Goal: Communication & Community: Answer question/provide support

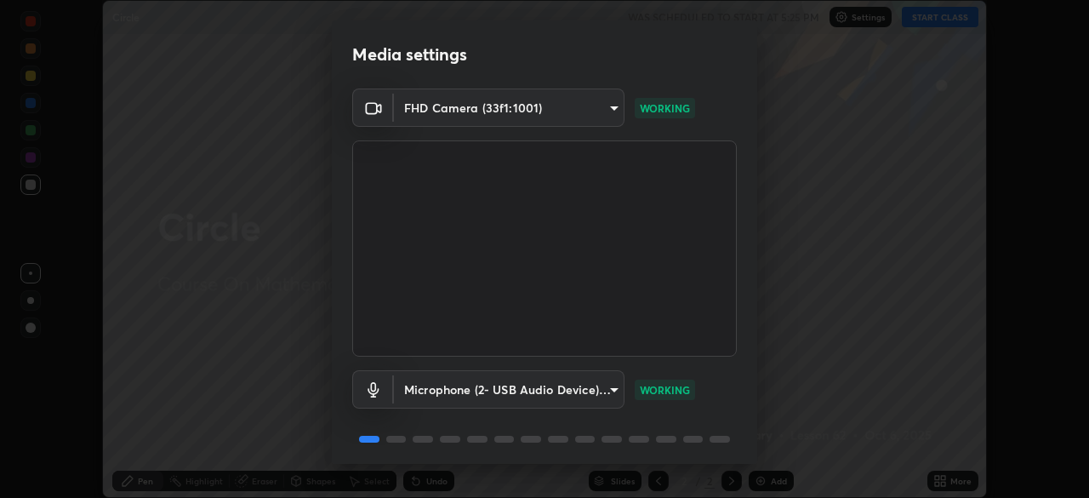
scroll to position [60, 0]
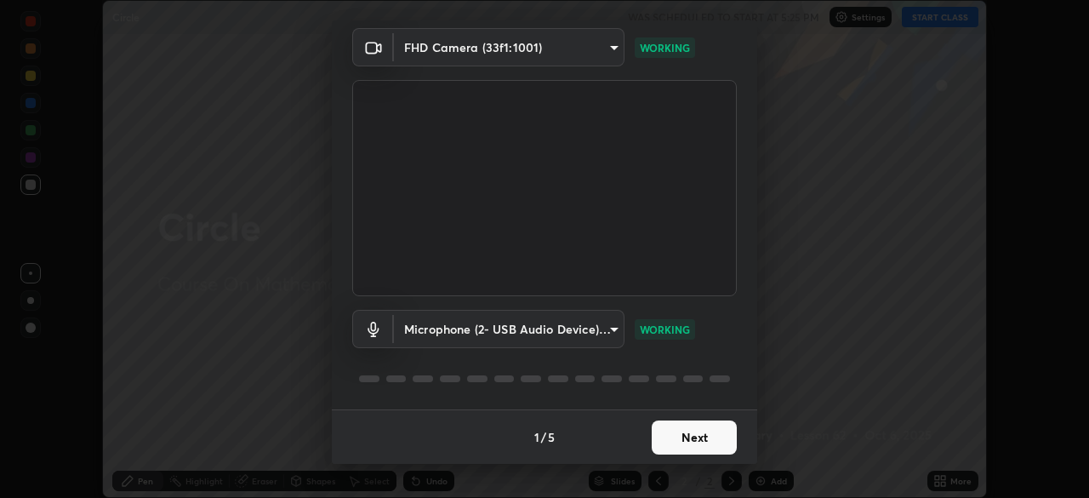
click at [703, 441] on button "Next" at bounding box center [694, 437] width 85 height 34
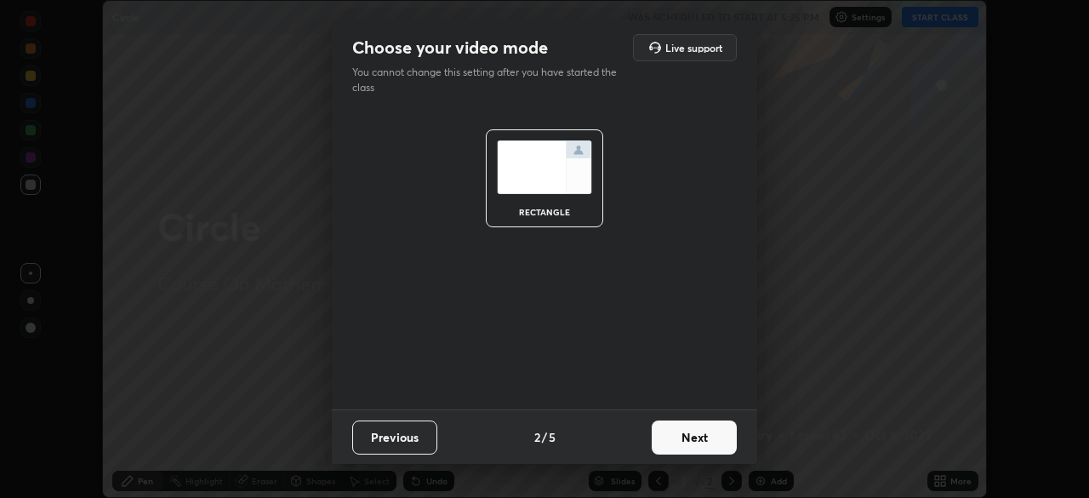
scroll to position [0, 0]
click at [708, 427] on button "Next" at bounding box center [694, 437] width 85 height 34
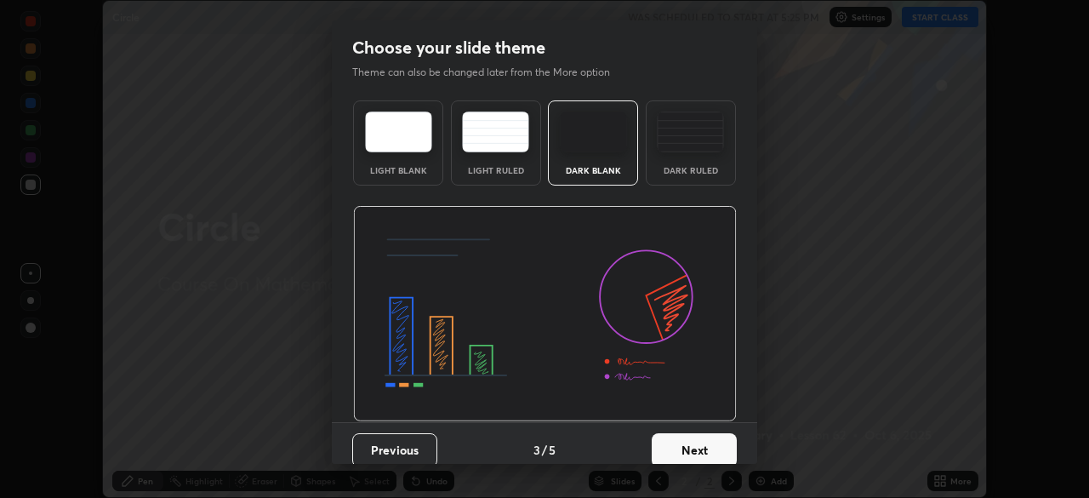
click at [720, 438] on button "Next" at bounding box center [694, 450] width 85 height 34
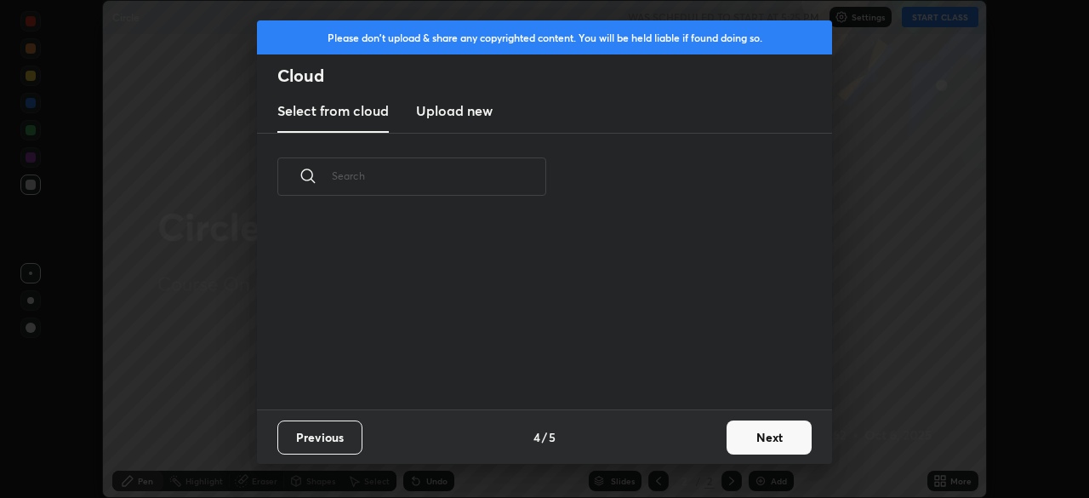
click at [747, 442] on button "Next" at bounding box center [768, 437] width 85 height 34
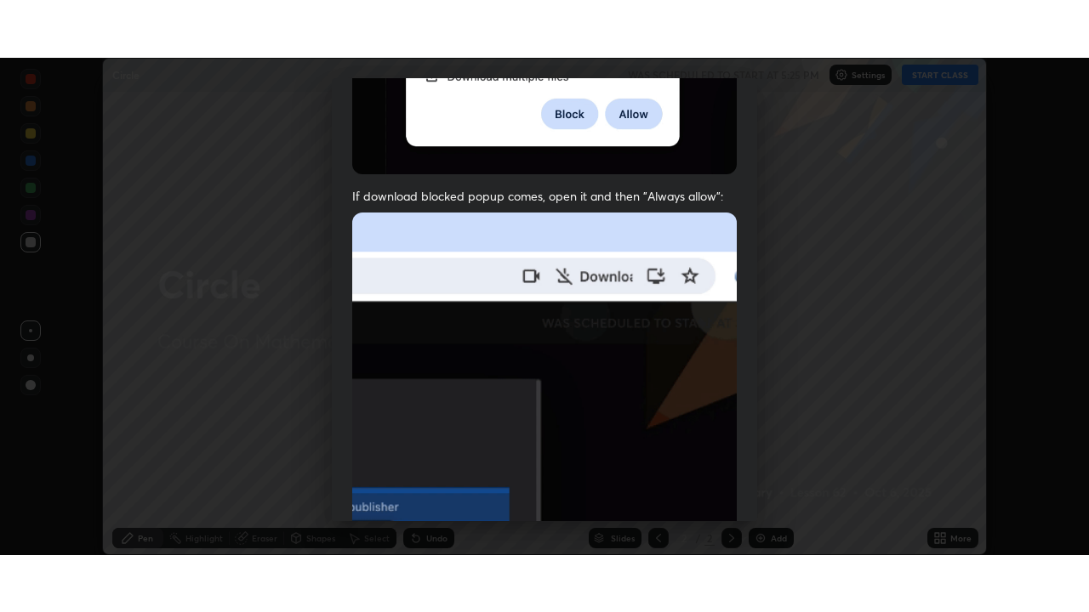
scroll to position [407, 0]
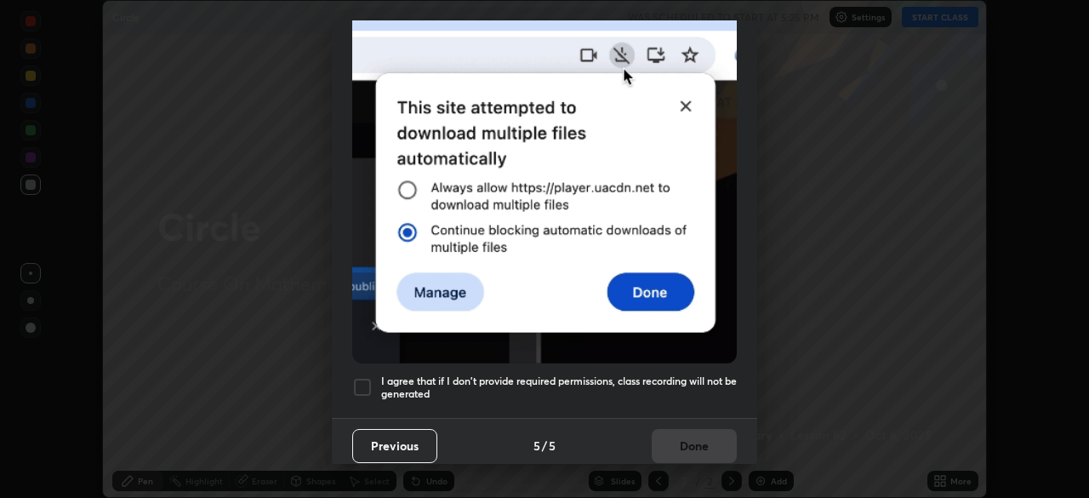
click at [372, 379] on div at bounding box center [362, 387] width 20 height 20
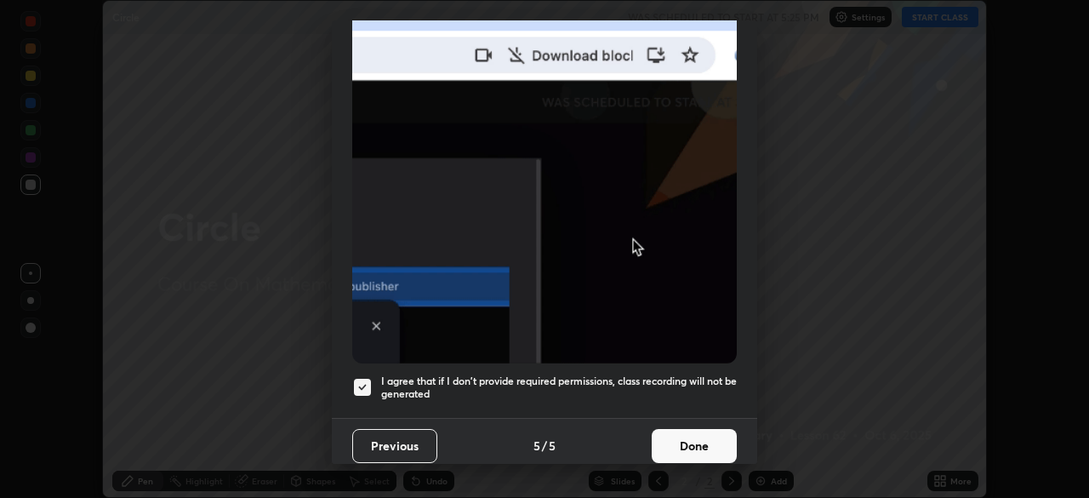
click at [719, 447] on button "Done" at bounding box center [694, 446] width 85 height 34
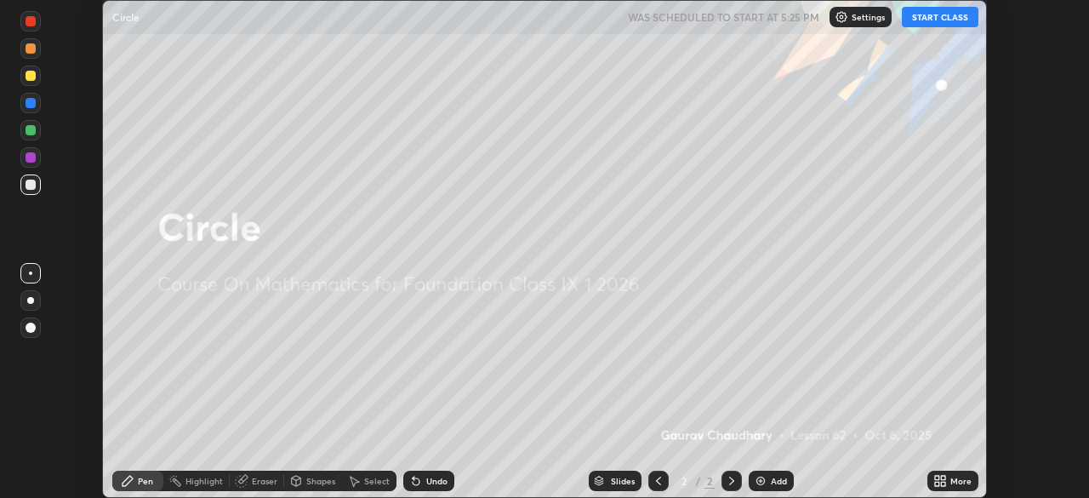
click at [947, 18] on button "START CLASS" at bounding box center [940, 17] width 77 height 20
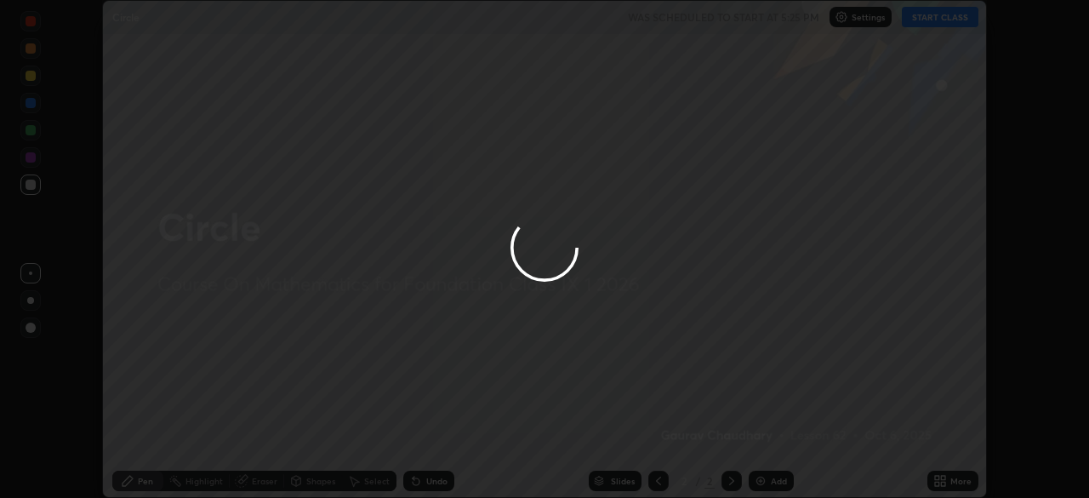
click at [957, 476] on div at bounding box center [544, 249] width 1089 height 498
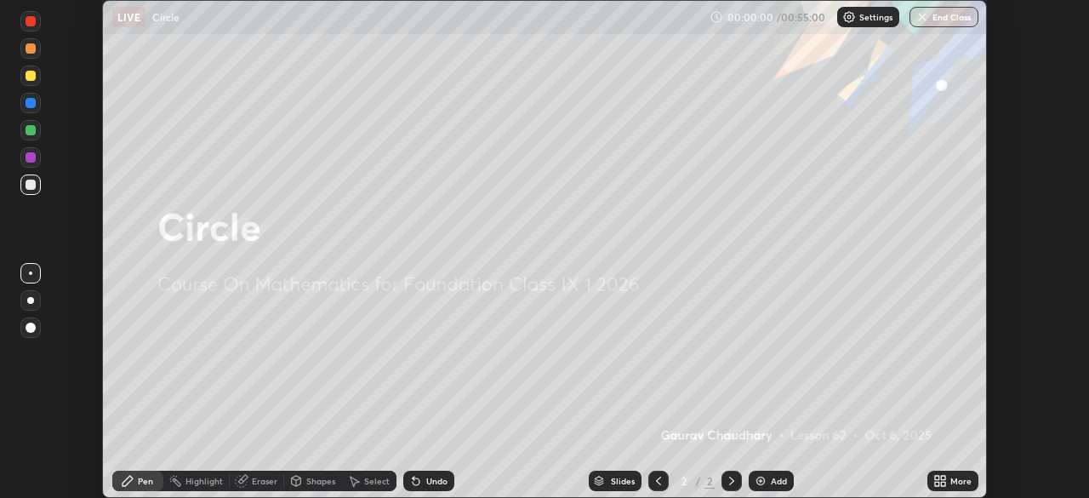
click at [942, 477] on icon at bounding box center [943, 477] width 4 height 4
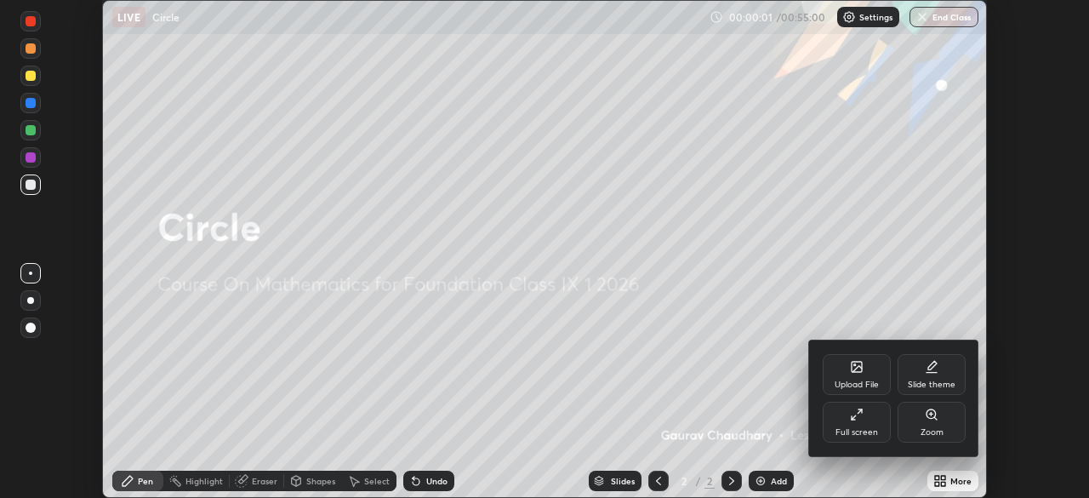
click at [874, 429] on div "Full screen" at bounding box center [856, 432] width 43 height 9
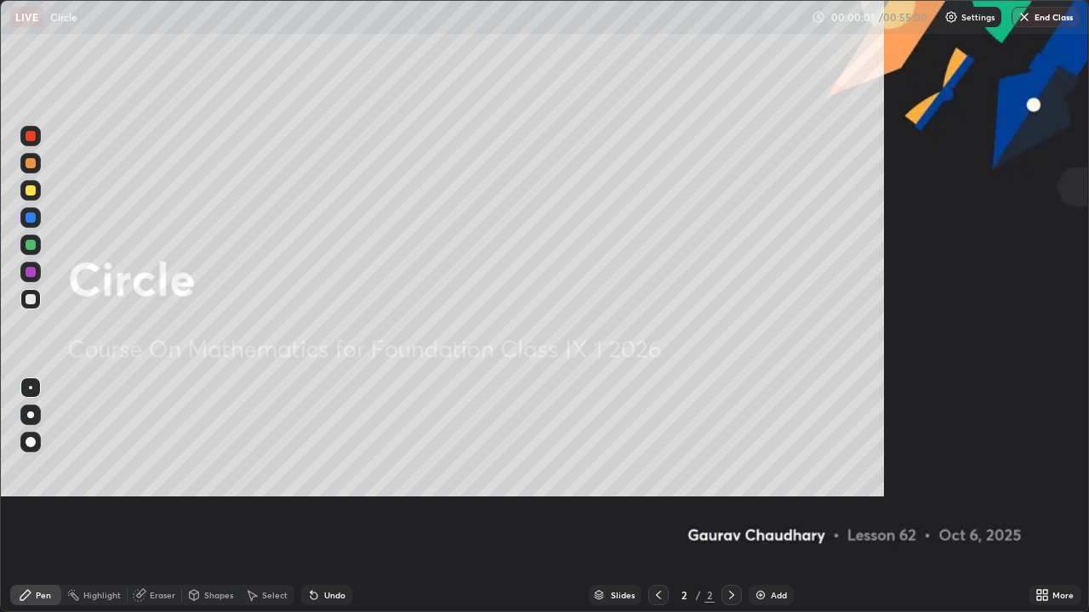
scroll to position [612, 1089]
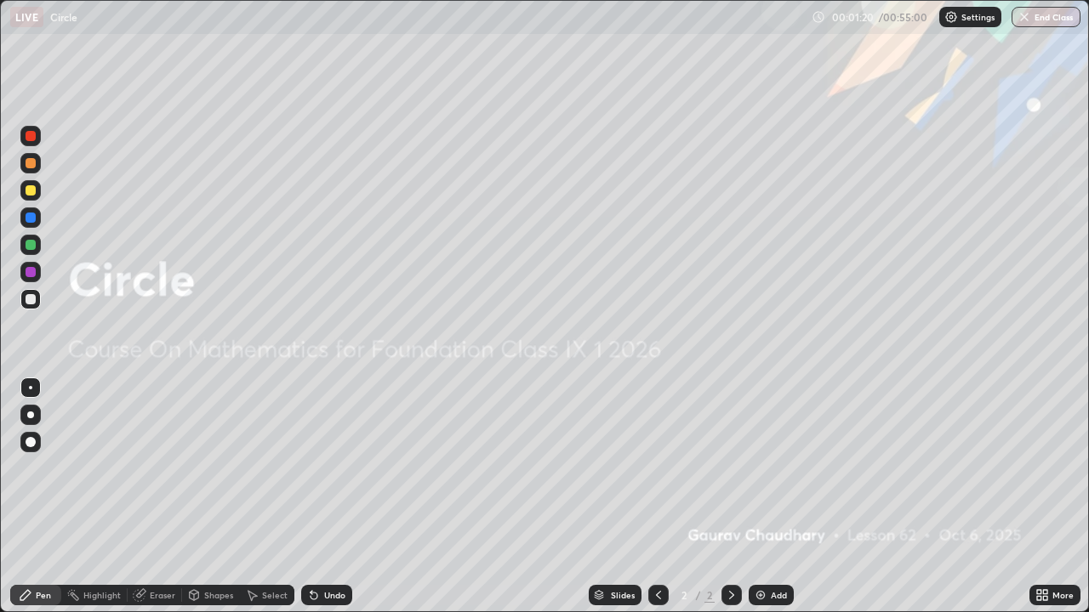
click at [625, 497] on div "Slides" at bounding box center [623, 595] width 24 height 9
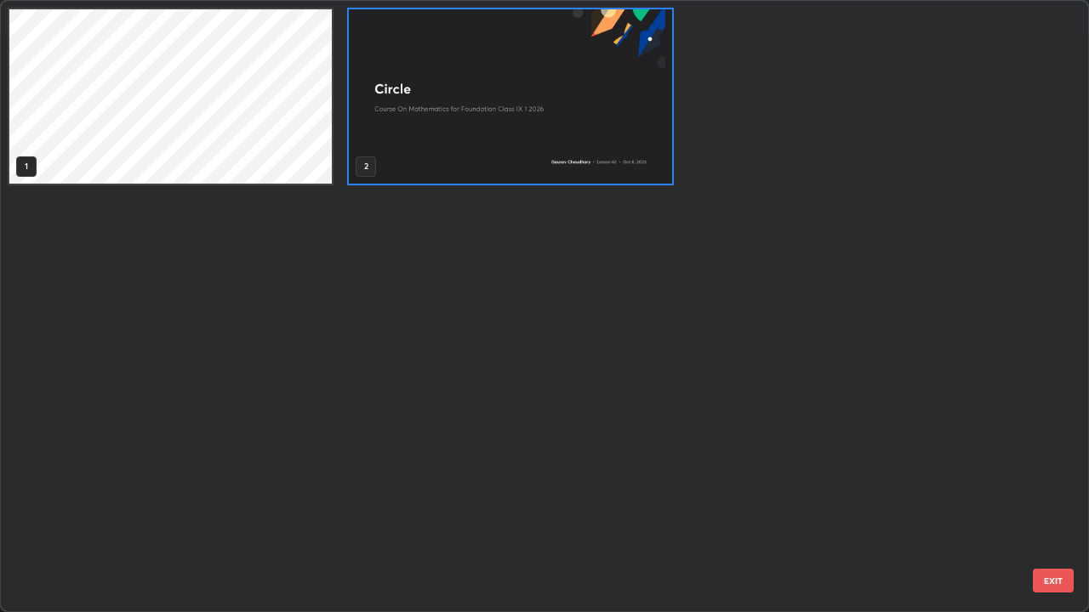
scroll to position [606, 1079]
click at [633, 139] on img "grid" at bounding box center [510, 96] width 322 height 174
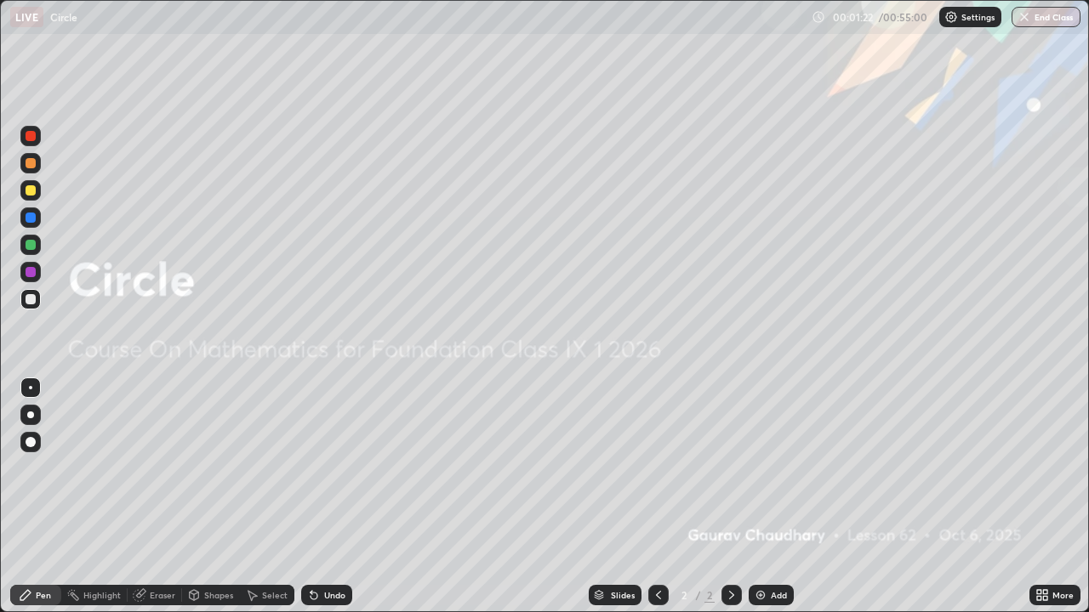
click at [629, 142] on img "grid" at bounding box center [510, 96] width 322 height 174
click at [1044, 497] on icon at bounding box center [1045, 598] width 4 height 4
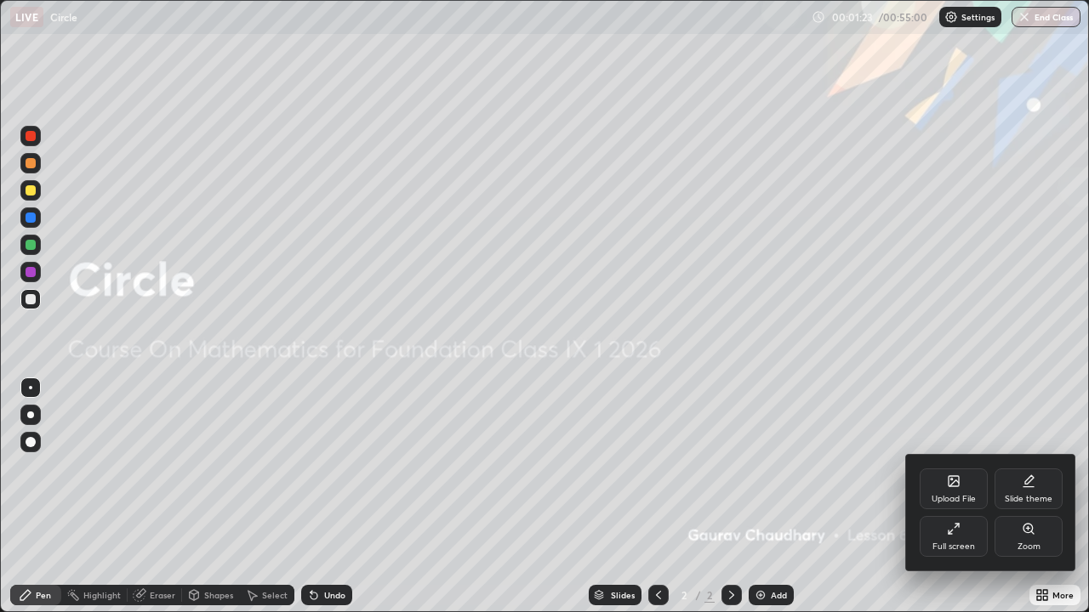
click at [967, 497] on div "Upload File" at bounding box center [953, 499] width 44 height 9
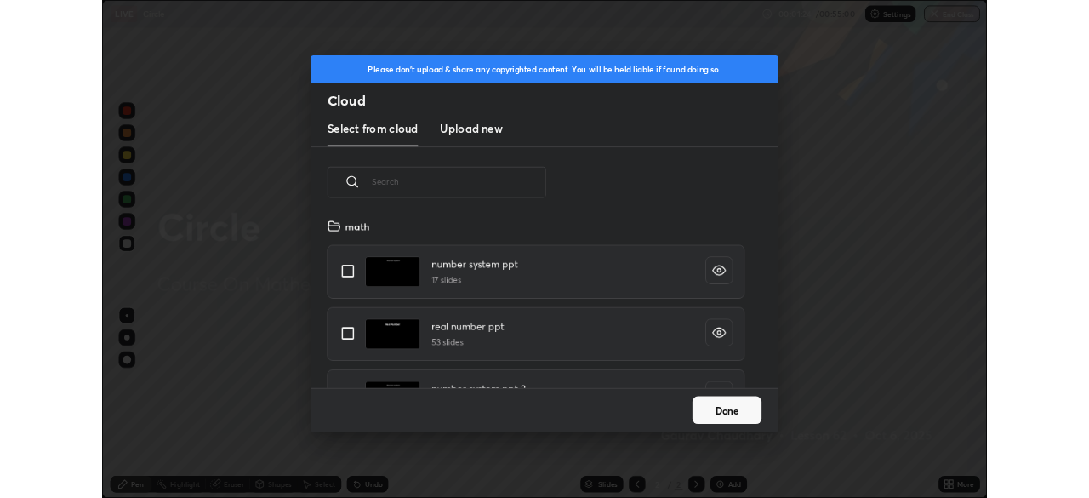
scroll to position [209, 546]
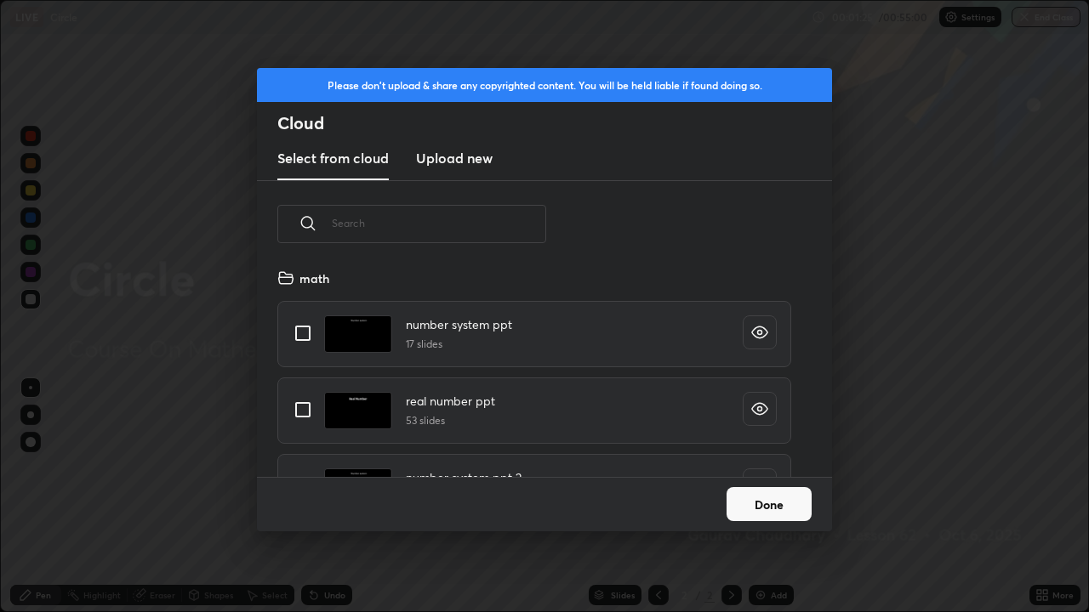
click at [463, 157] on h3 "Upload new" at bounding box center [454, 158] width 77 height 20
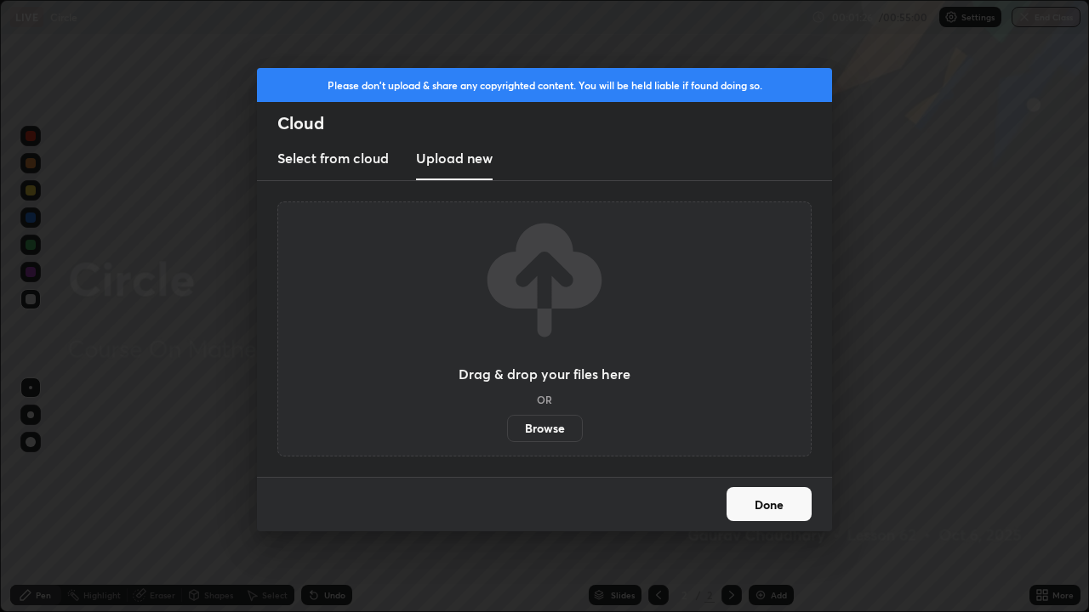
click at [561, 432] on label "Browse" at bounding box center [545, 428] width 76 height 27
click at [507, 432] on input "Browse" at bounding box center [507, 428] width 0 height 27
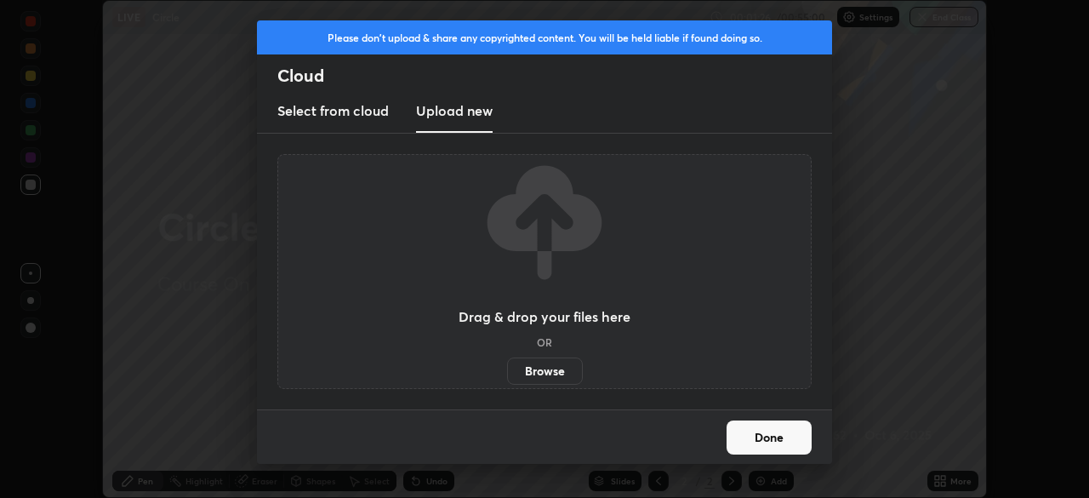
scroll to position [84559, 83968]
click at [317, 118] on h3 "Select from cloud" at bounding box center [332, 110] width 111 height 20
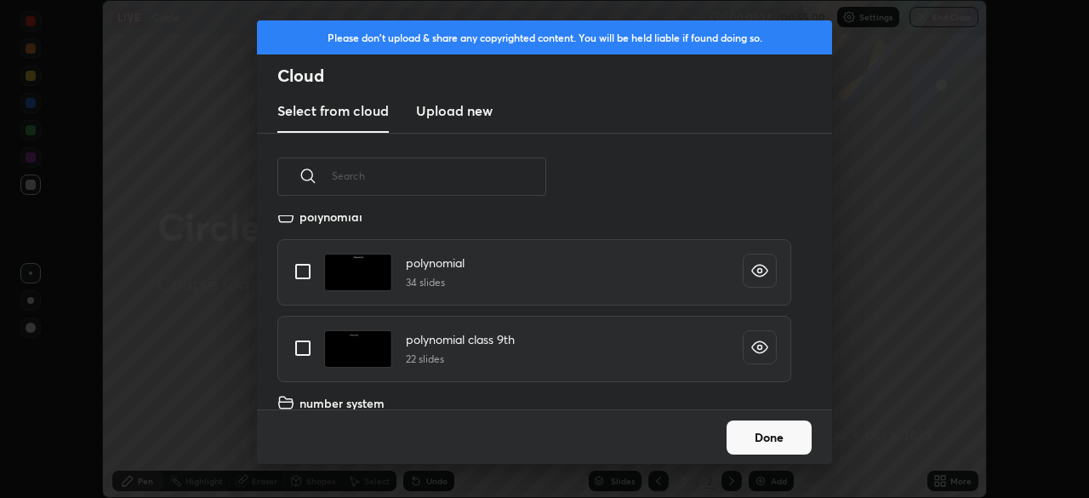
scroll to position [442, 0]
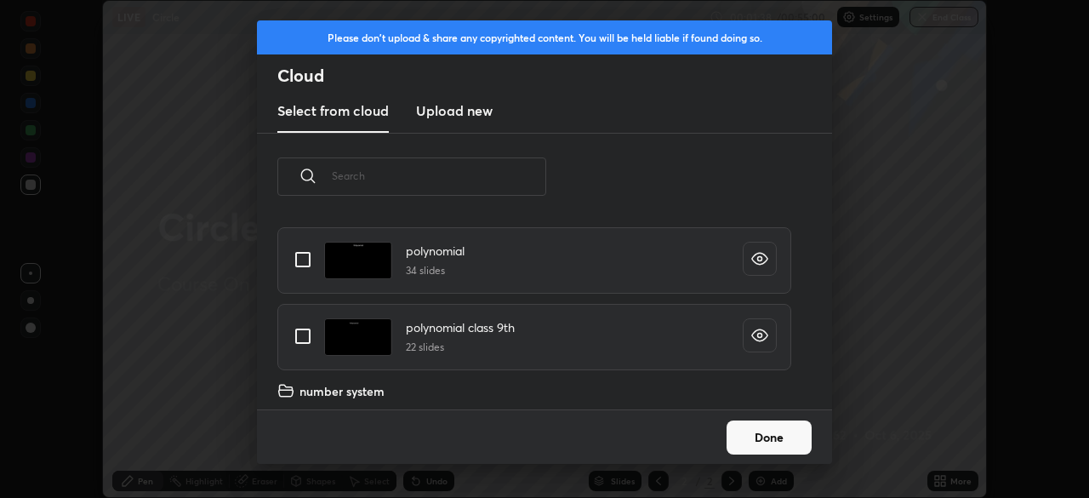
click at [360, 179] on input "text" at bounding box center [439, 175] width 214 height 72
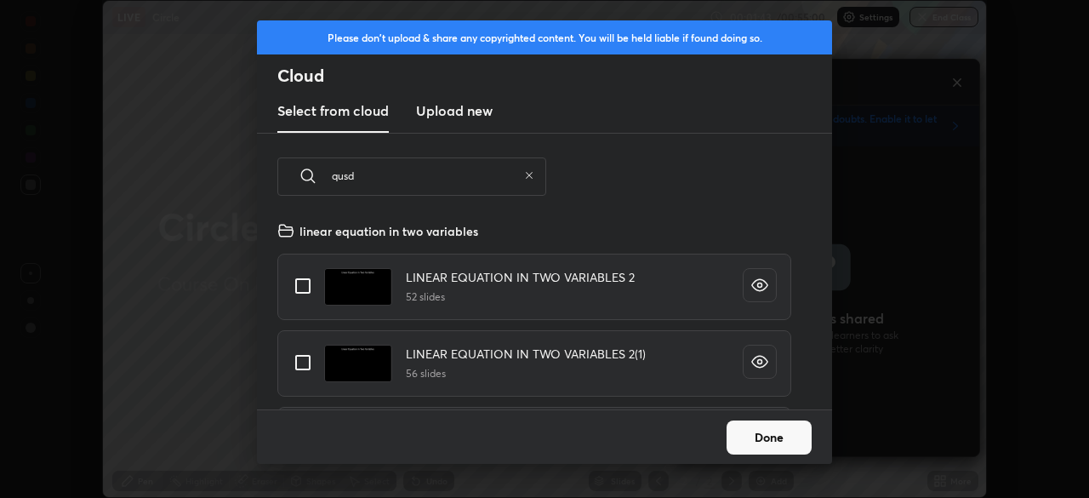
scroll to position [6, 6]
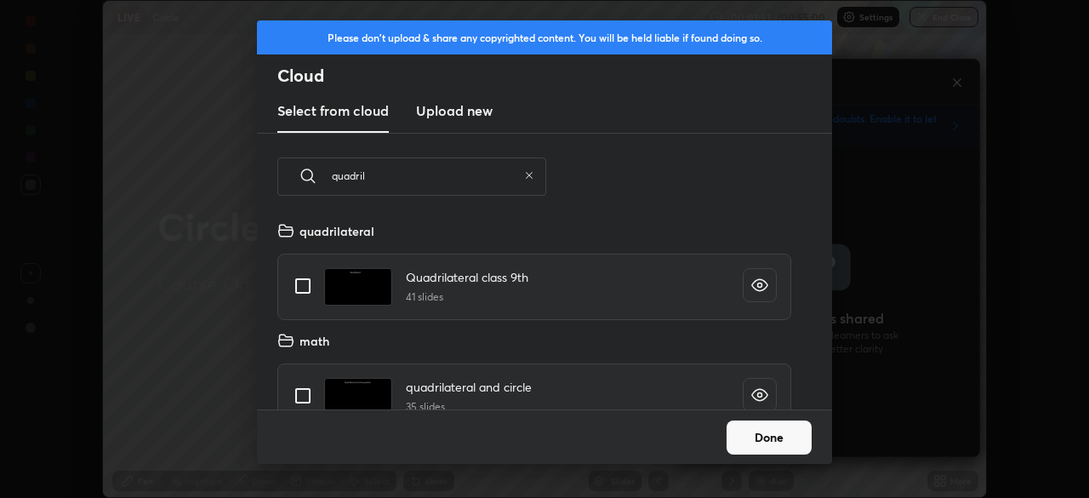
type input "quadril"
click at [310, 288] on input "grid" at bounding box center [303, 286] width 36 height 36
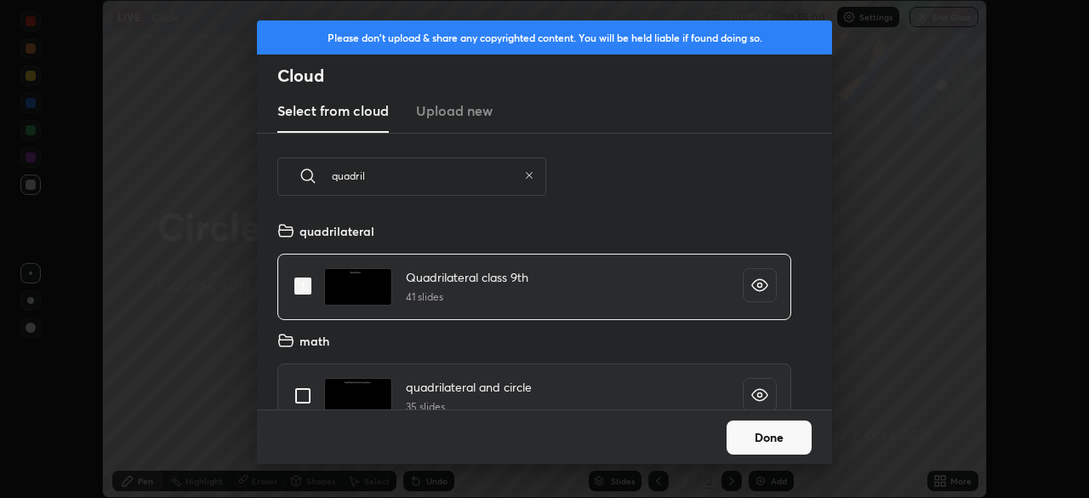
click at [309, 288] on input "grid" at bounding box center [303, 286] width 36 height 36
checkbox input "false"
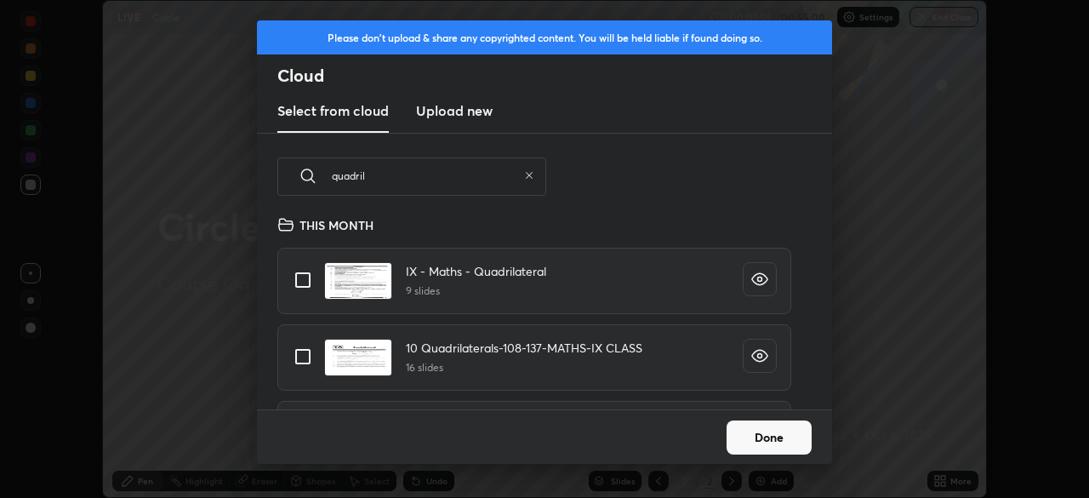
scroll to position [228, 0]
click at [529, 175] on icon at bounding box center [529, 175] width 7 height 7
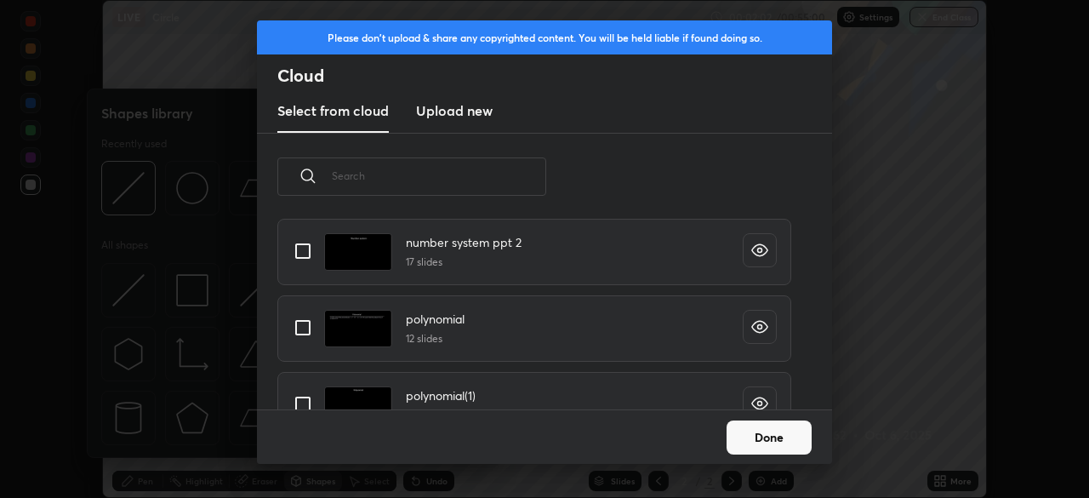
click at [393, 179] on input "text" at bounding box center [439, 175] width 214 height 72
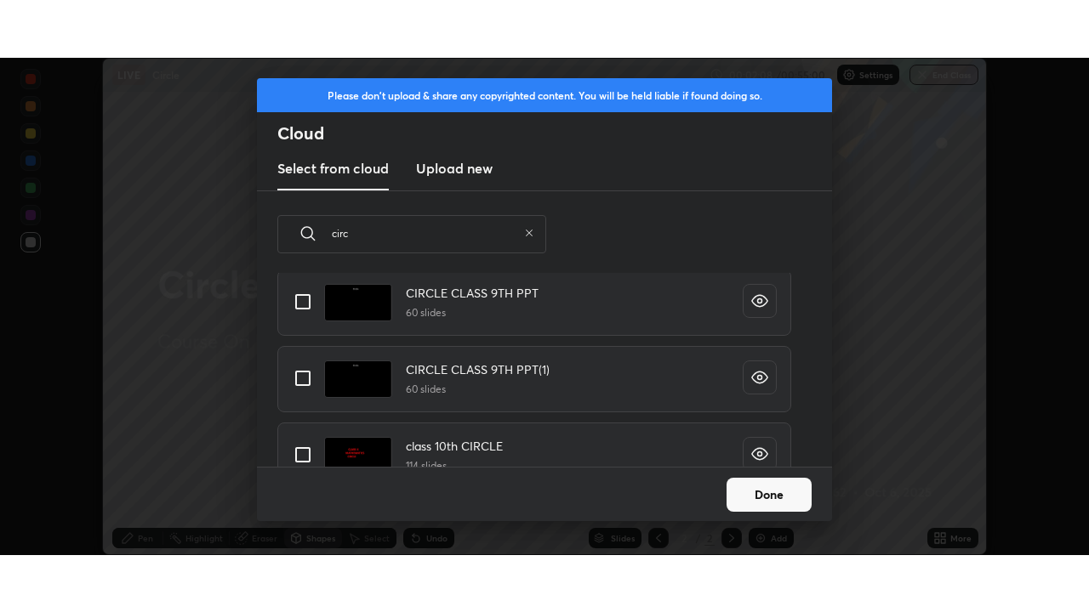
scroll to position [43, 0]
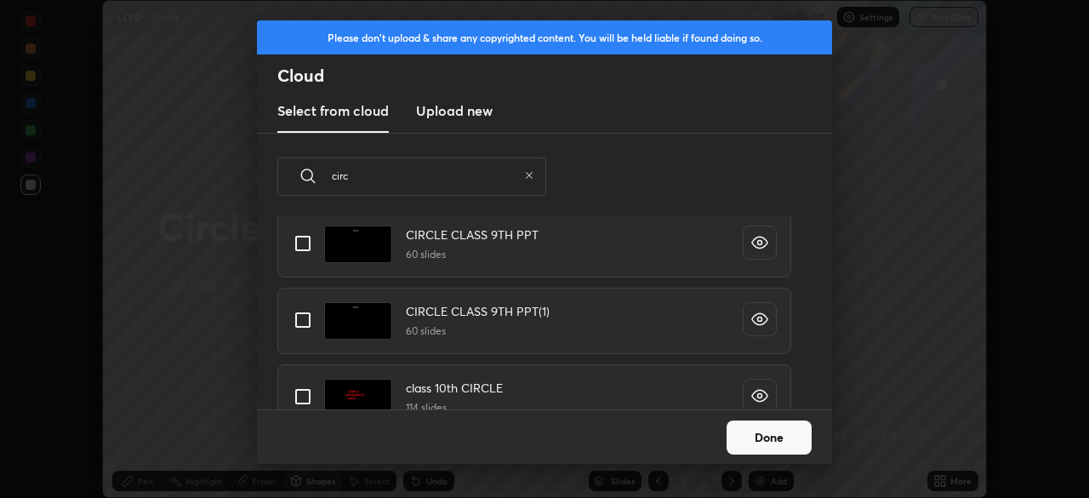
type input "circ"
click at [305, 318] on input "grid" at bounding box center [303, 320] width 36 height 36
checkbox input "true"
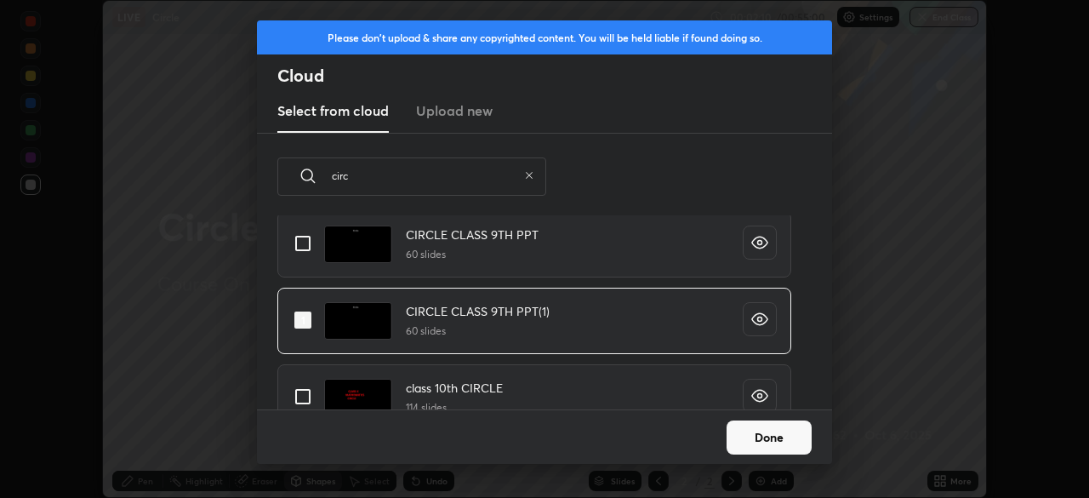
click at [796, 435] on button "Done" at bounding box center [768, 437] width 85 height 34
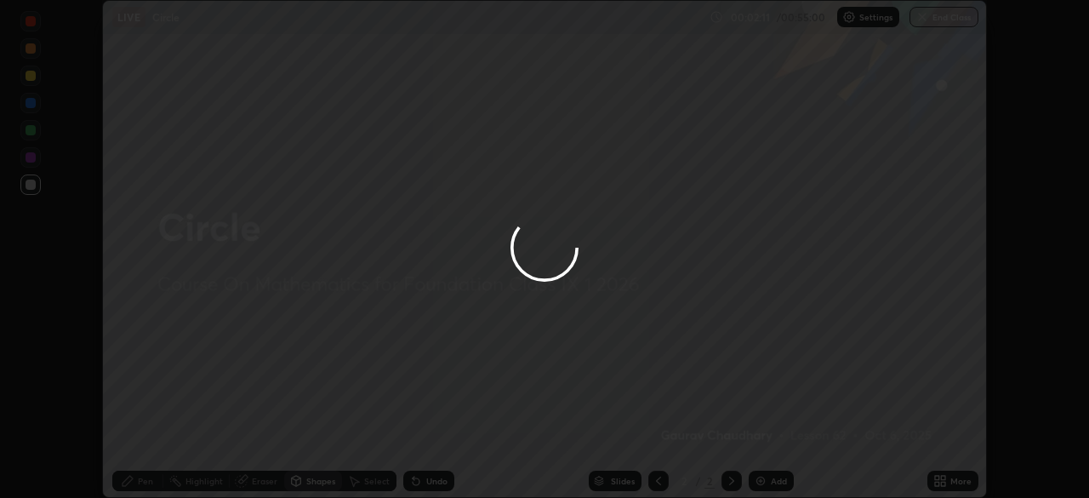
click at [940, 483] on div at bounding box center [544, 249] width 1089 height 498
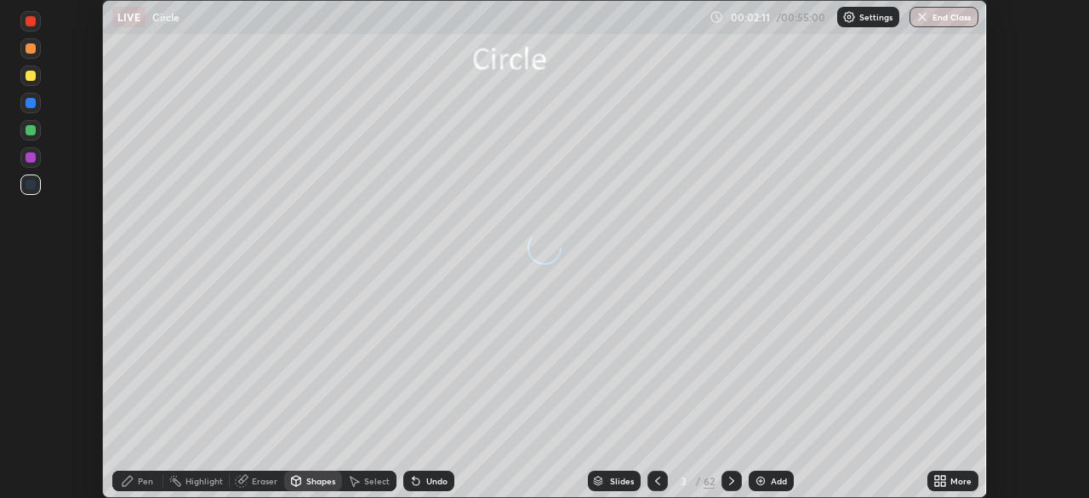
click at [942, 483] on icon at bounding box center [943, 483] width 4 height 4
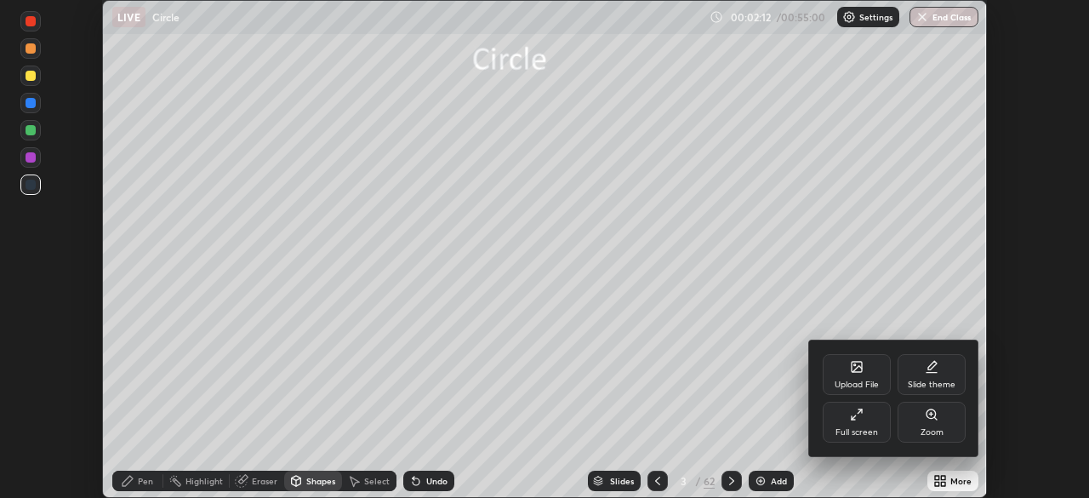
click at [870, 422] on div "Full screen" at bounding box center [856, 421] width 68 height 41
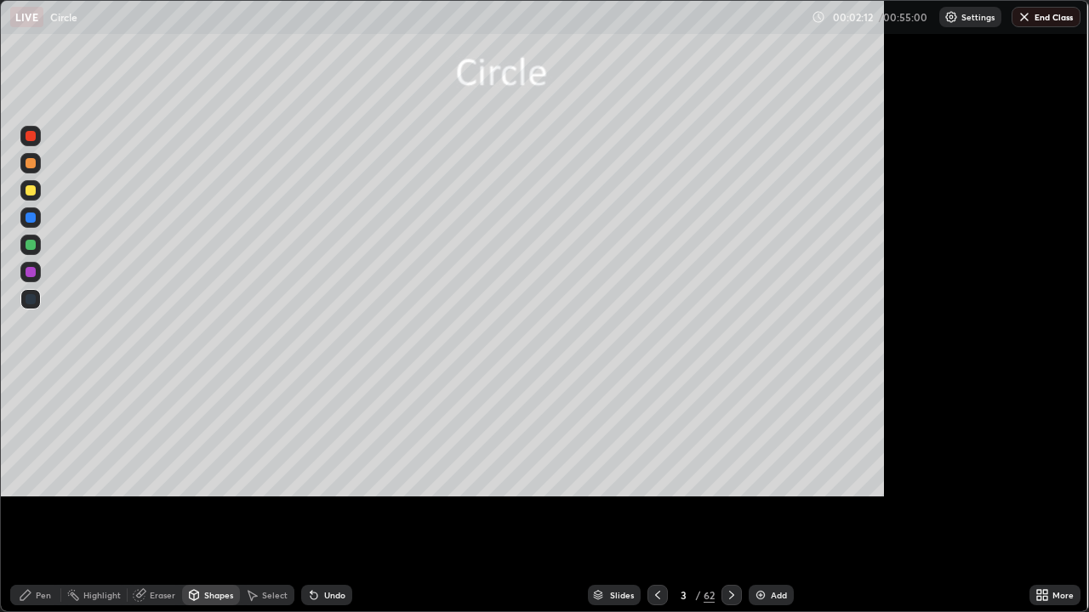
scroll to position [612, 1089]
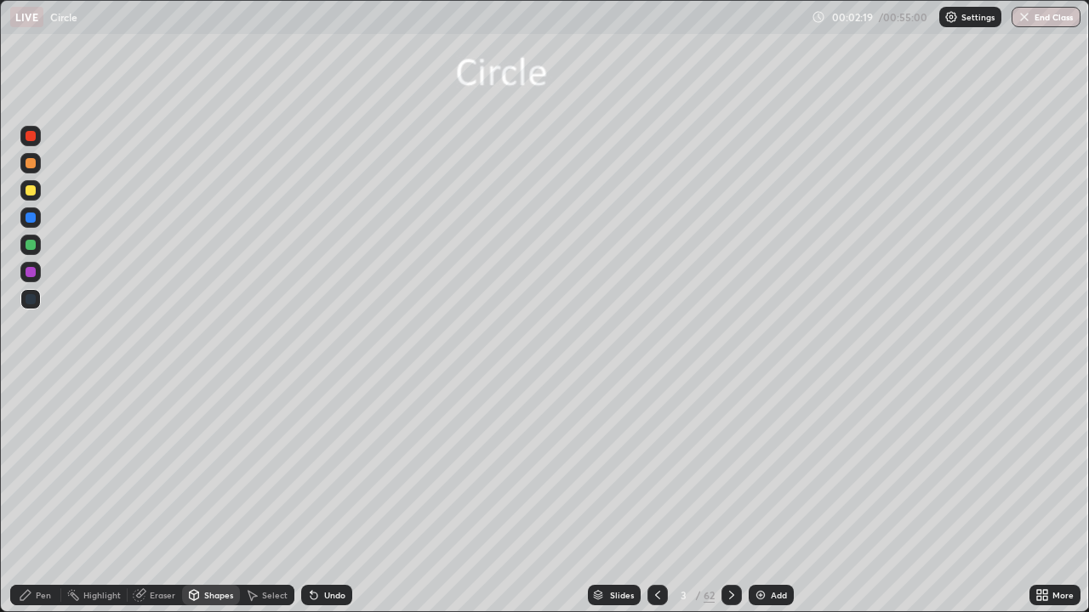
click at [776, 497] on div "Add" at bounding box center [779, 595] width 16 height 9
click at [1050, 497] on div "More" at bounding box center [1054, 595] width 51 height 20
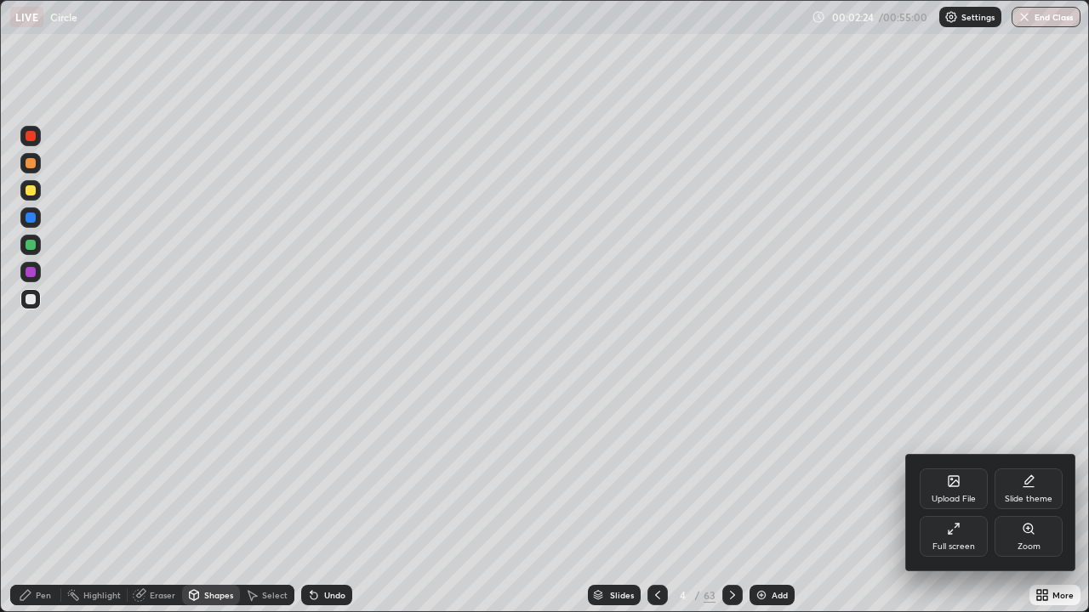
click at [964, 497] on div "Upload File" at bounding box center [953, 499] width 44 height 9
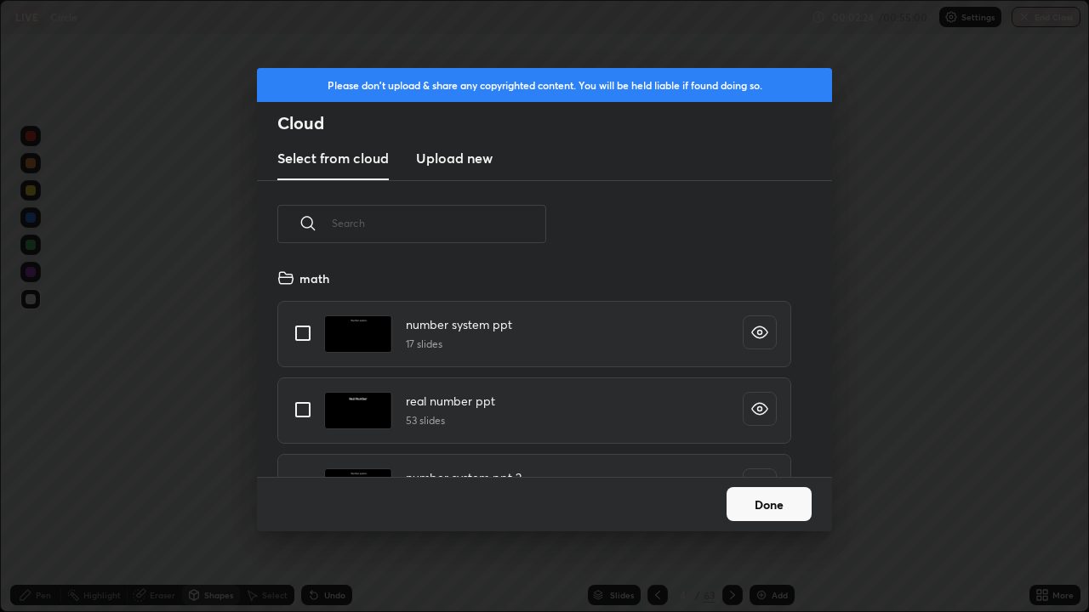
scroll to position [209, 546]
click at [802, 497] on button "Done" at bounding box center [768, 504] width 85 height 34
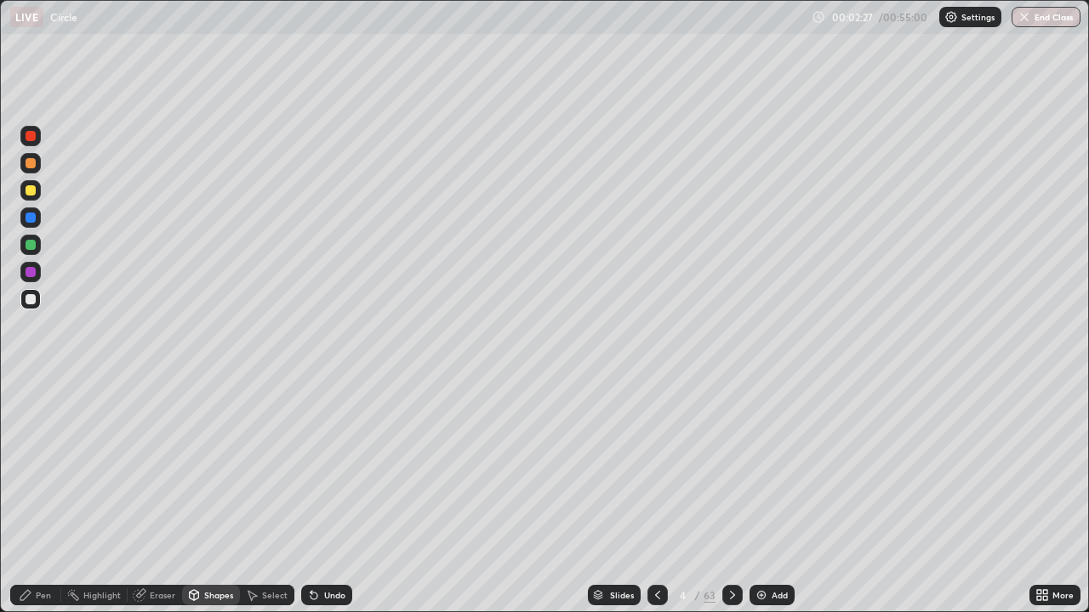
click at [618, 497] on div "Slides" at bounding box center [622, 595] width 24 height 9
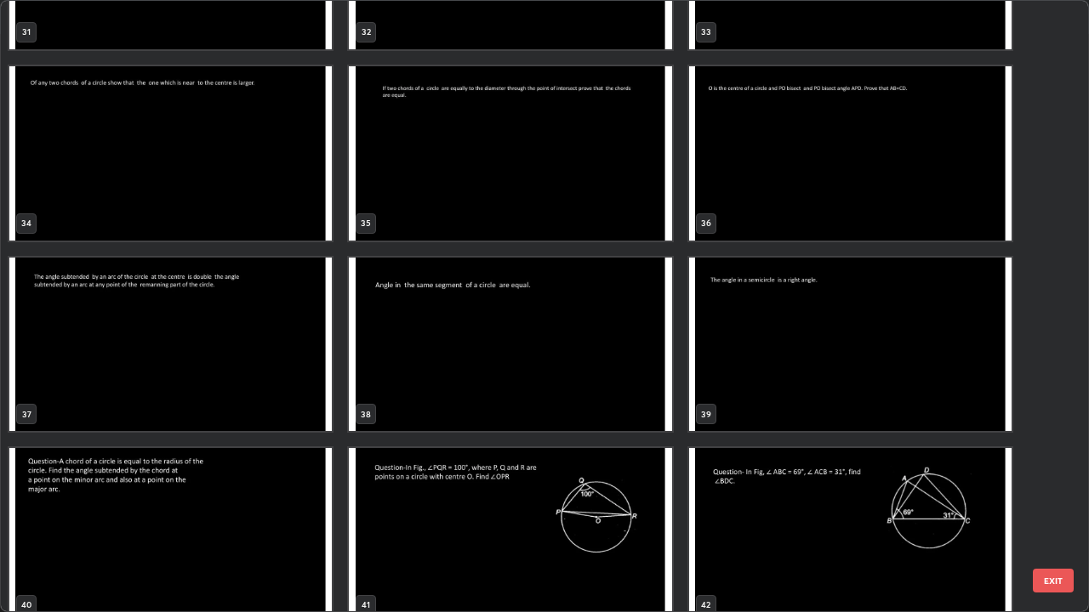
scroll to position [2046, 0]
click at [274, 336] on img "grid" at bounding box center [170, 344] width 322 height 174
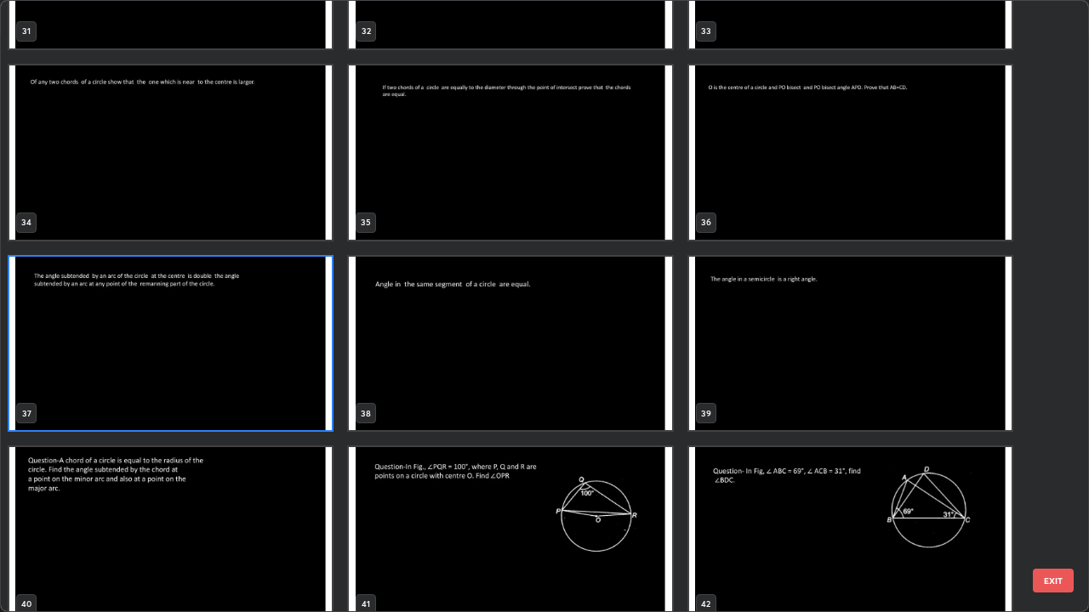
click at [271, 333] on img "grid" at bounding box center [170, 344] width 322 height 174
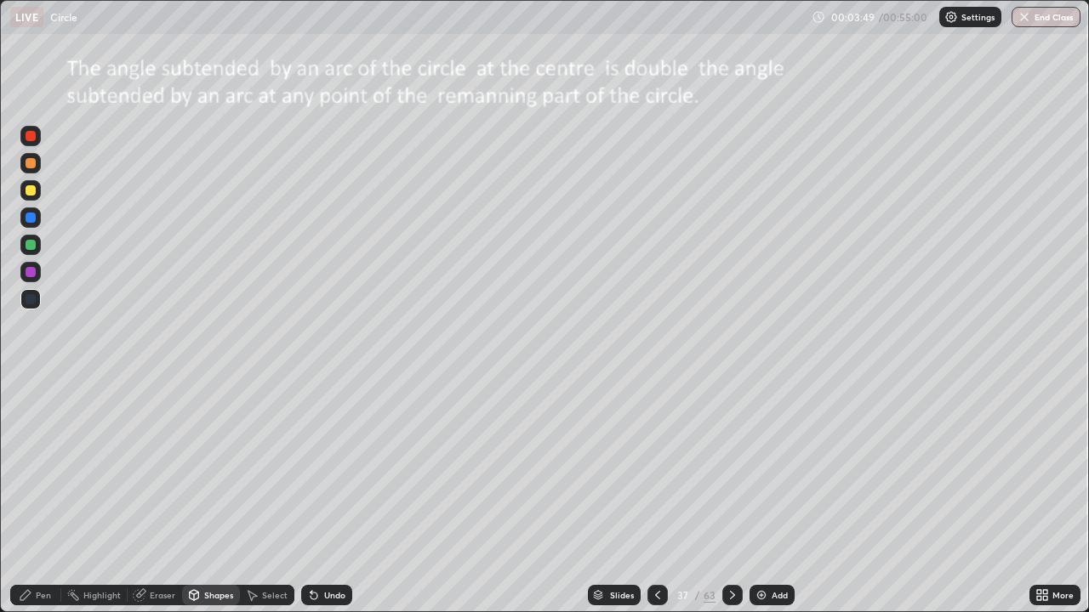
click at [332, 497] on div "Undo" at bounding box center [326, 595] width 51 height 20
click at [33, 195] on div at bounding box center [31, 190] width 10 height 10
click at [33, 497] on div "Pen" at bounding box center [35, 595] width 51 height 20
click at [326, 497] on div "Undo" at bounding box center [334, 595] width 21 height 9
click at [311, 497] on icon at bounding box center [313, 596] width 7 height 7
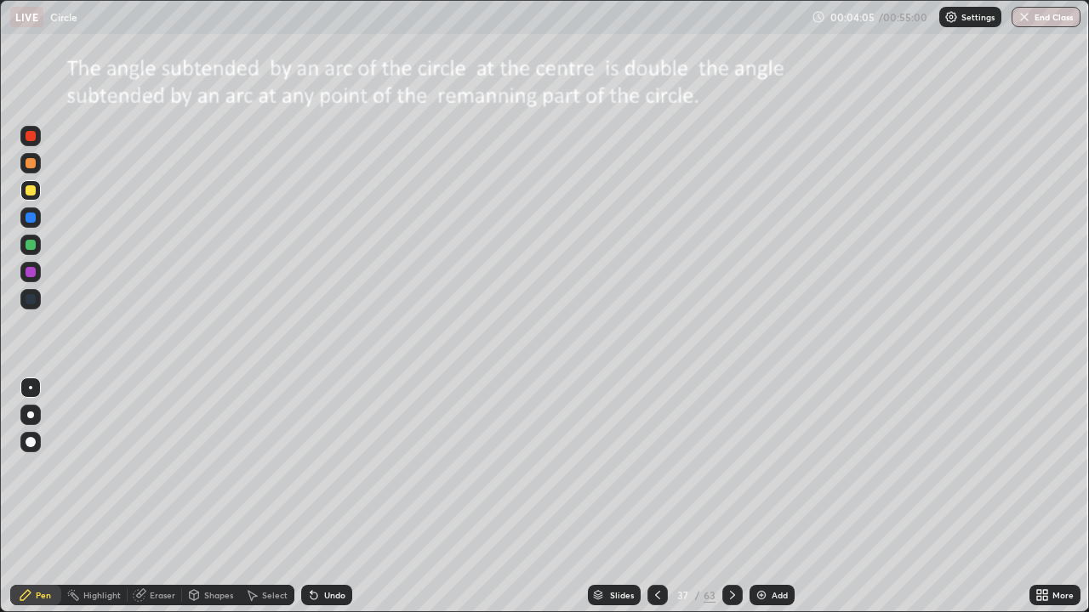
click at [220, 497] on div "Shapes" at bounding box center [218, 595] width 29 height 9
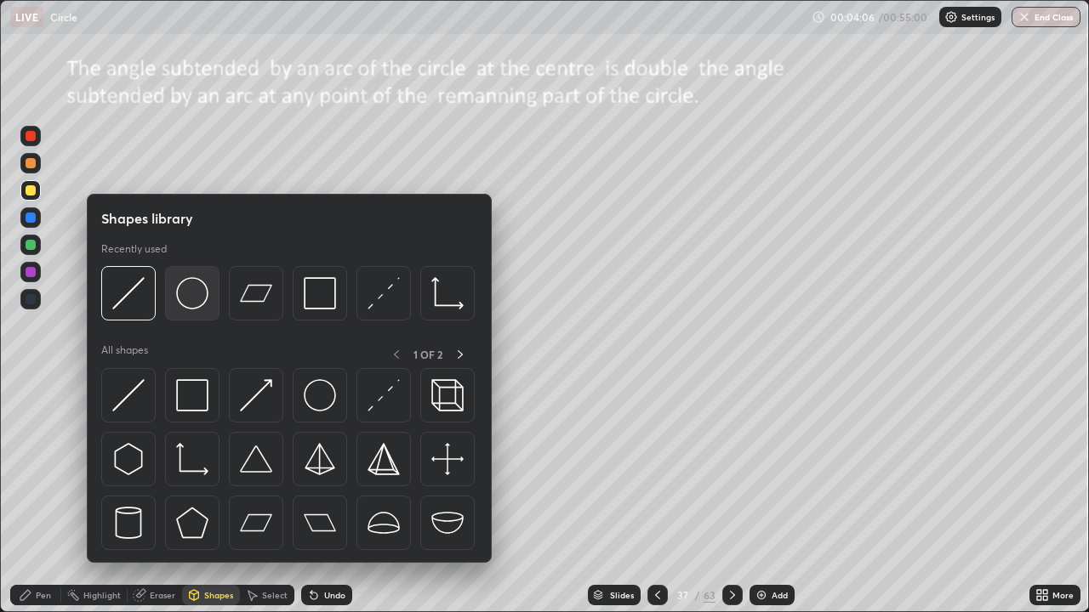
click at [196, 299] on img at bounding box center [192, 293] width 32 height 32
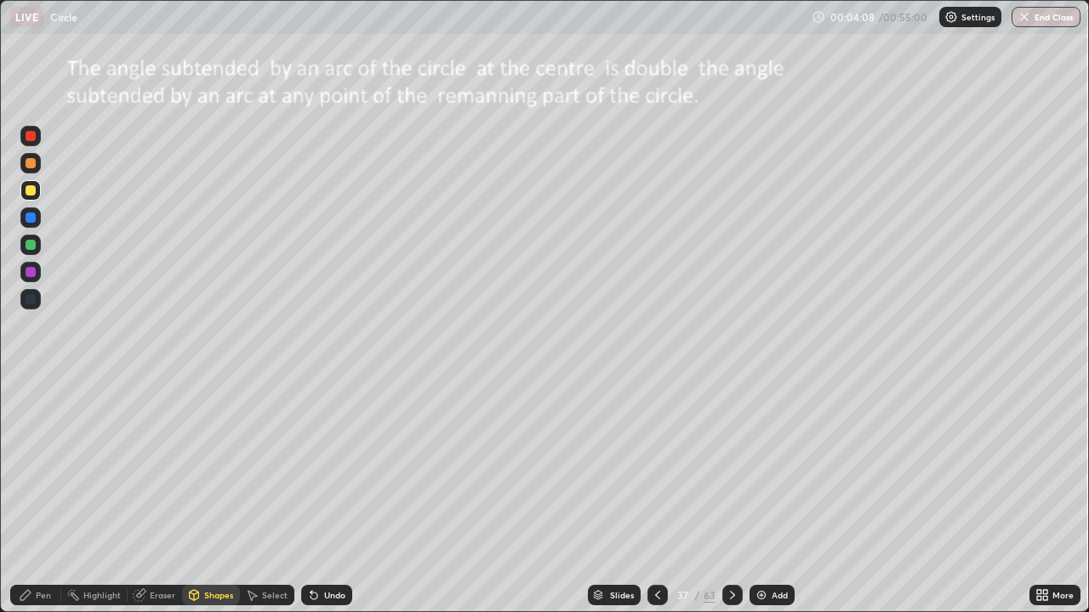
click at [33, 497] on div "Pen" at bounding box center [35, 595] width 51 height 20
click at [332, 497] on div "Undo" at bounding box center [326, 595] width 51 height 20
click at [160, 497] on div "Eraser" at bounding box center [155, 595] width 54 height 20
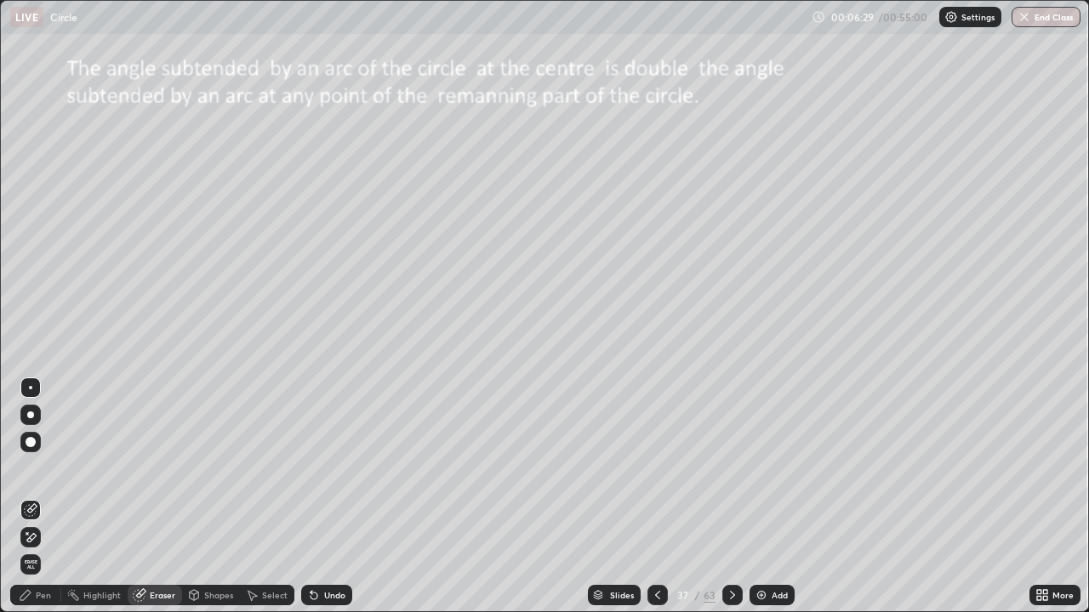
click at [42, 497] on div "Pen" at bounding box center [35, 595] width 51 height 20
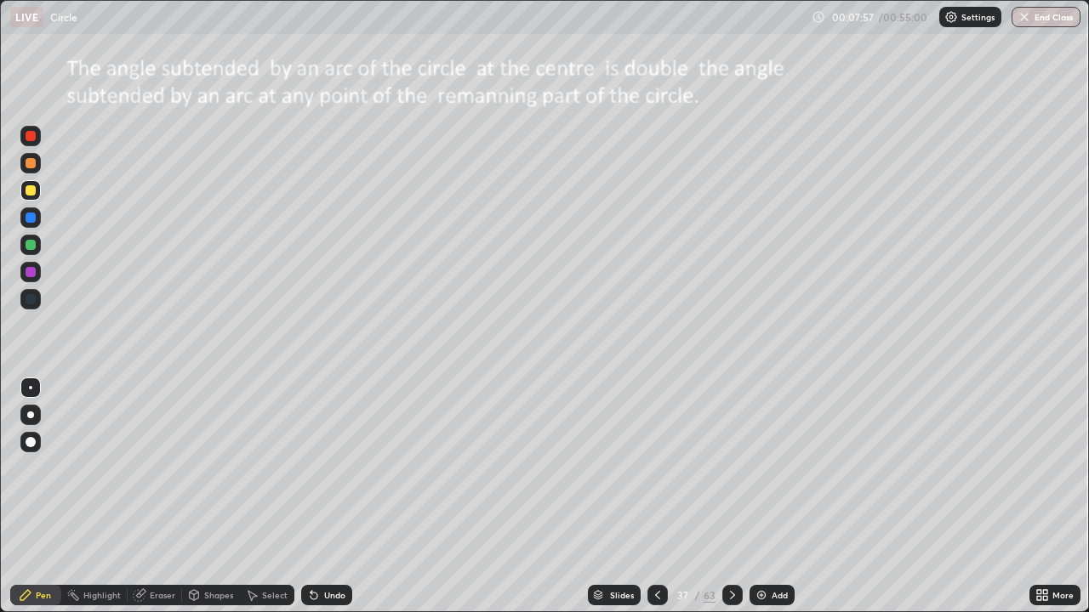
click at [163, 497] on div "Eraser" at bounding box center [163, 595] width 26 height 9
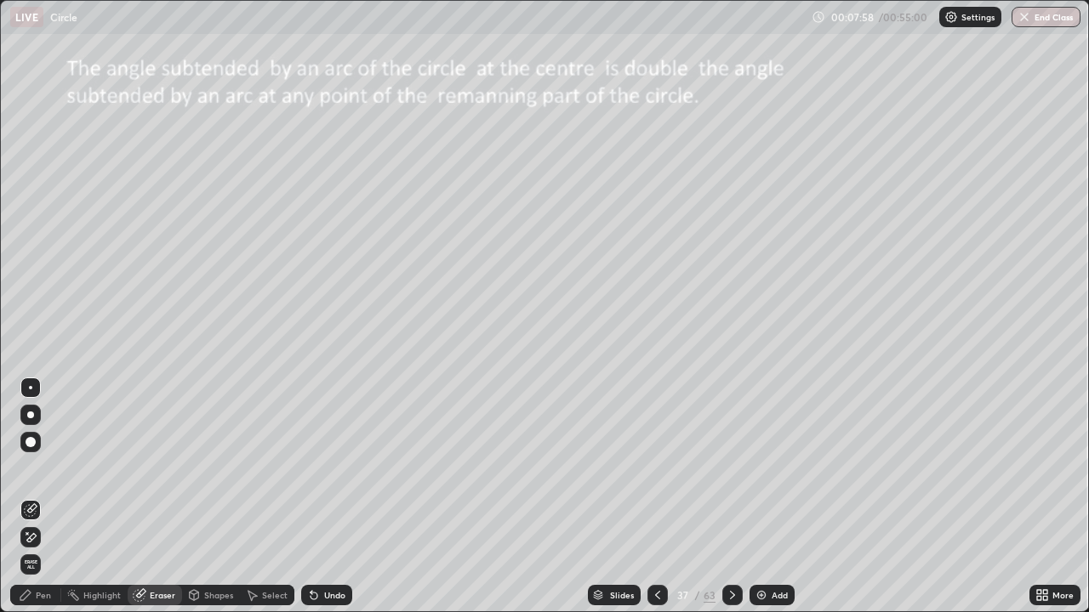
click at [31, 497] on div at bounding box center [30, 537] width 20 height 20
click at [157, 497] on div "Eraser" at bounding box center [163, 595] width 26 height 9
click at [209, 497] on div "Shapes" at bounding box center [211, 595] width 58 height 20
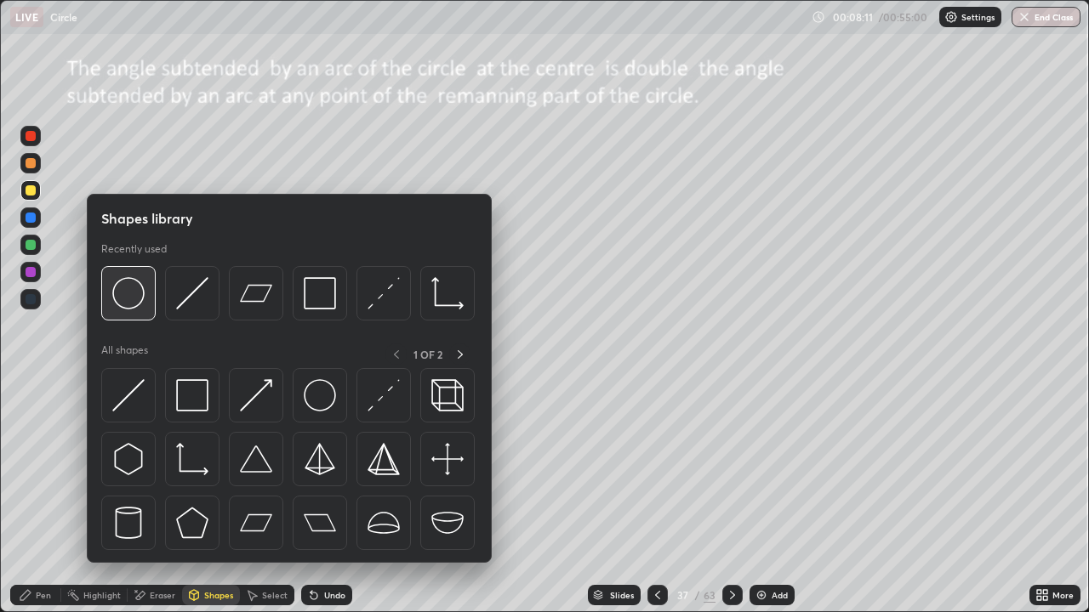
click at [134, 306] on img at bounding box center [128, 293] width 32 height 32
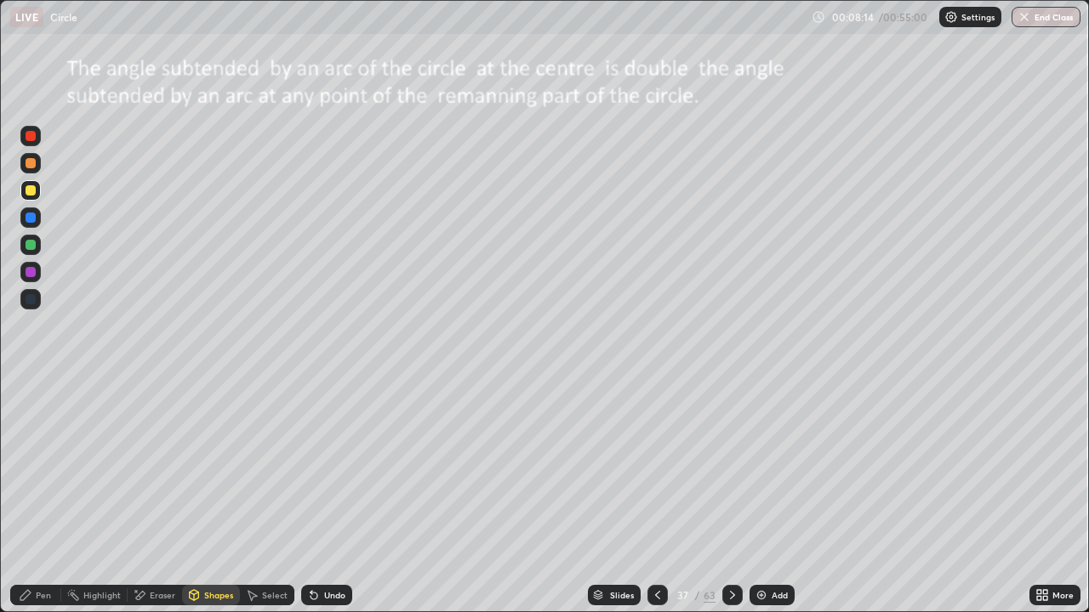
click at [222, 497] on div "Shapes" at bounding box center [211, 595] width 58 height 20
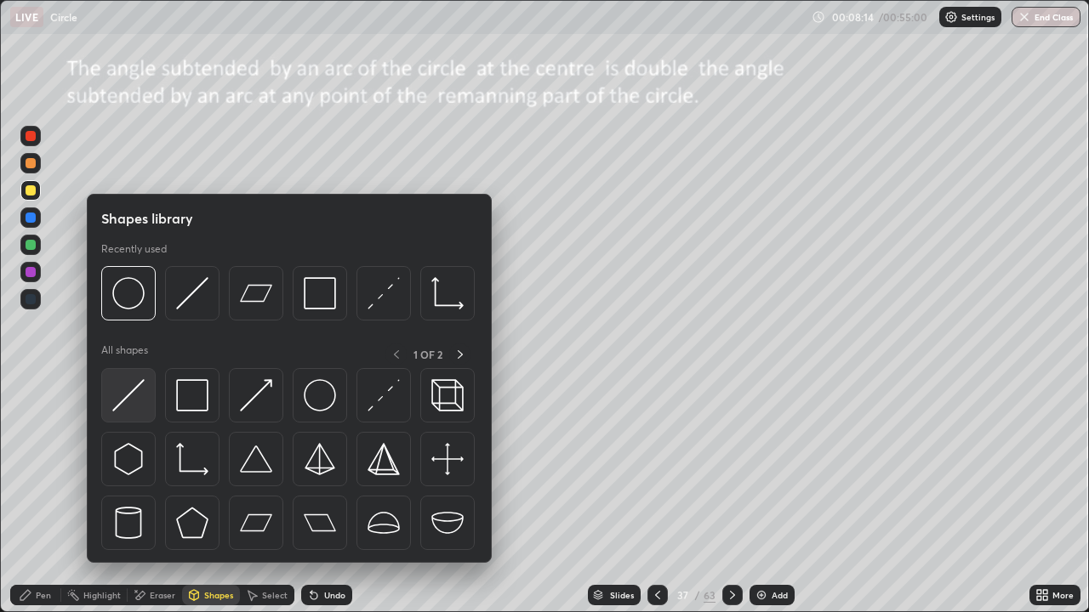
click at [144, 400] on img at bounding box center [128, 395] width 32 height 32
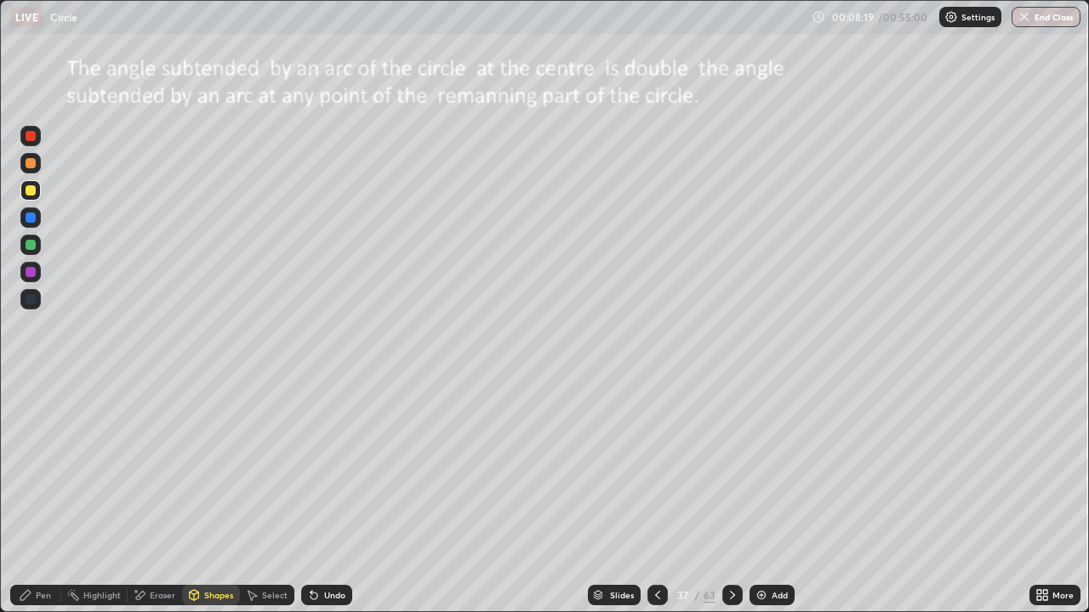
click at [42, 497] on div "Pen" at bounding box center [43, 595] width 15 height 9
click at [157, 497] on div "Eraser" at bounding box center [163, 595] width 26 height 9
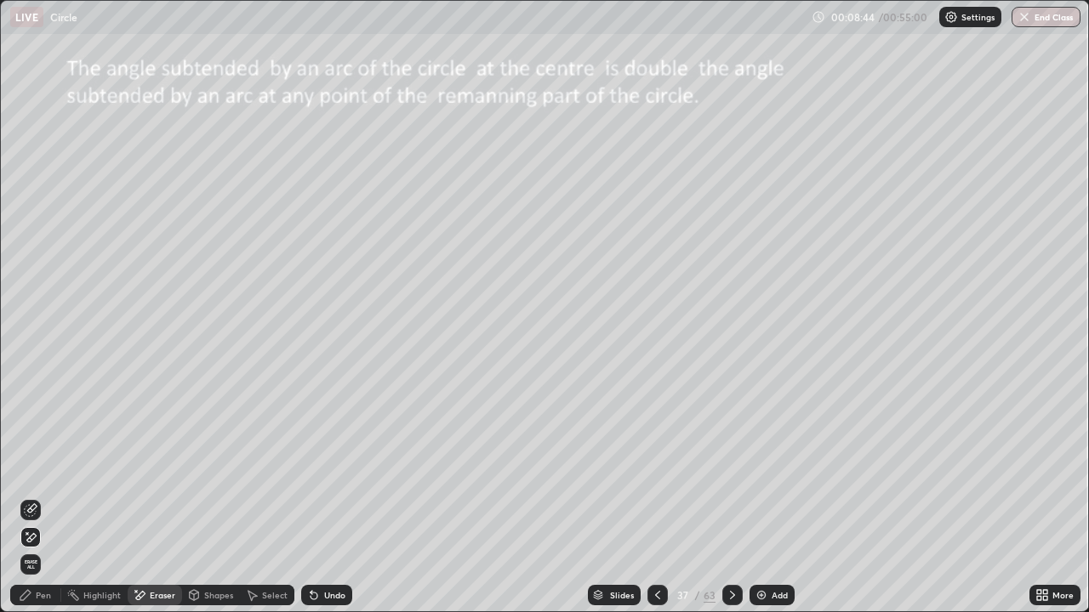
click at [342, 497] on div "Undo" at bounding box center [326, 595] width 51 height 20
click at [322, 497] on div "Undo" at bounding box center [326, 595] width 51 height 20
click at [36, 497] on icon at bounding box center [30, 510] width 11 height 11
click at [217, 497] on div "Shapes" at bounding box center [218, 595] width 29 height 9
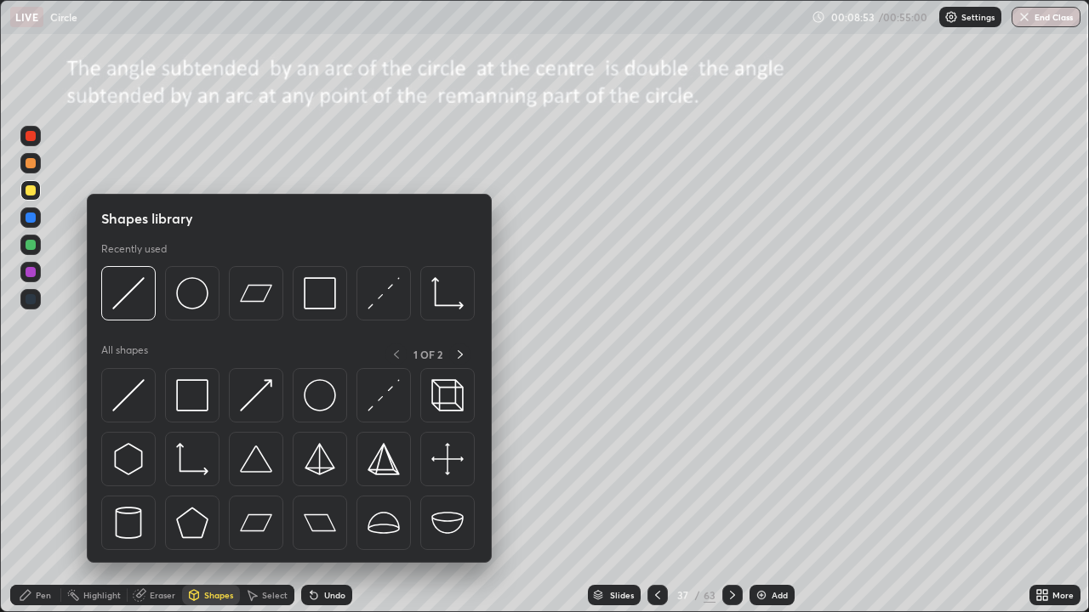
click at [388, 397] on img at bounding box center [383, 395] width 32 height 32
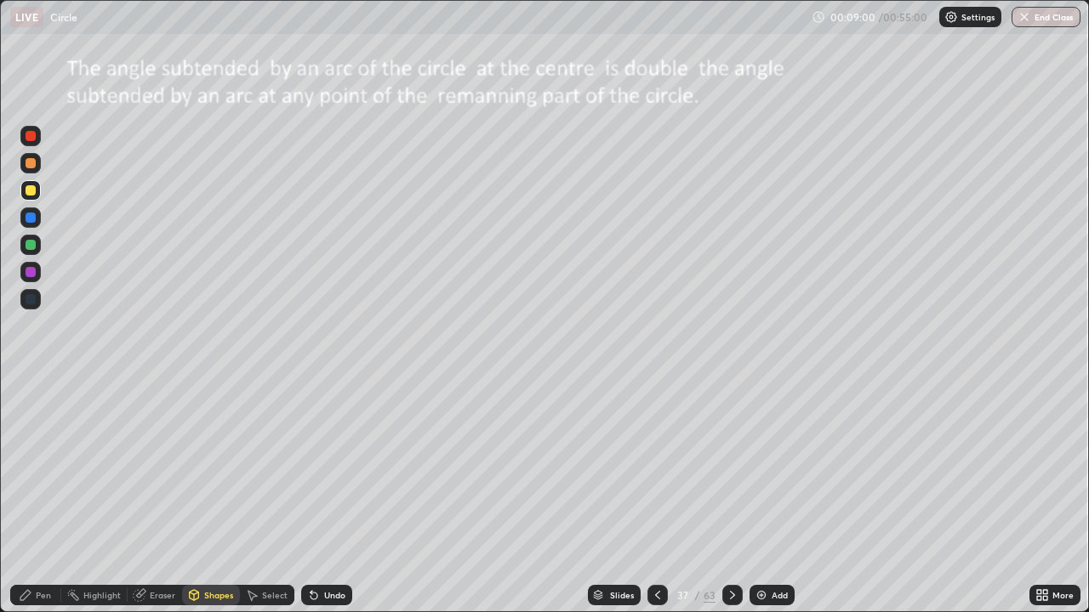
click at [34, 497] on div "Pen" at bounding box center [35, 595] width 51 height 20
click at [775, 497] on div "Add" at bounding box center [779, 595] width 16 height 9
click at [660, 497] on div at bounding box center [657, 595] width 20 height 20
click at [731, 497] on icon at bounding box center [733, 596] width 14 height 14
click at [656, 497] on icon at bounding box center [658, 596] width 14 height 14
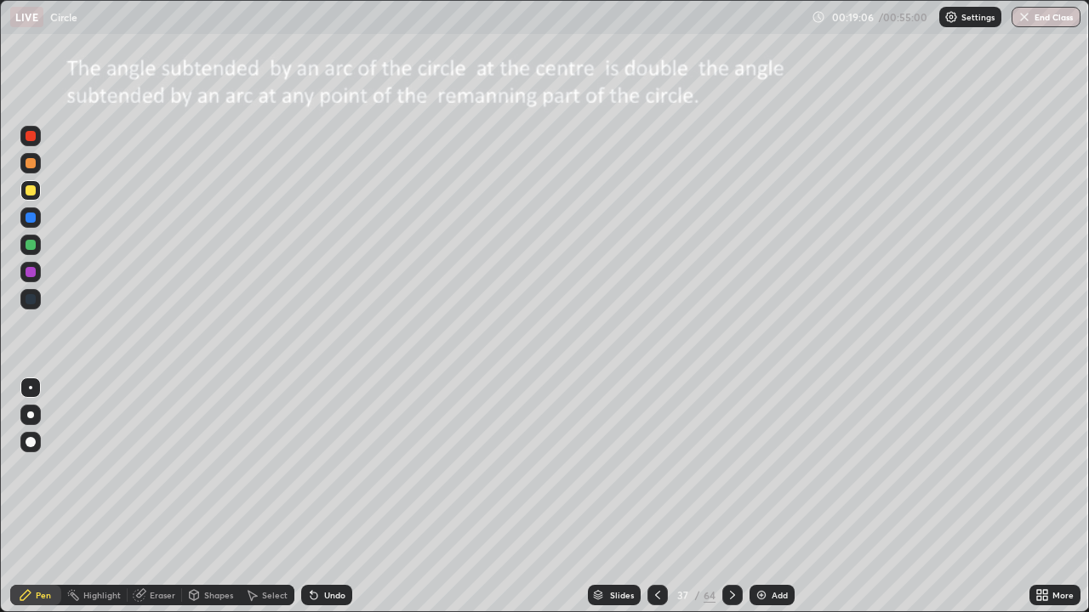
click at [730, 497] on icon at bounding box center [733, 596] width 14 height 14
click at [613, 497] on div "Slides" at bounding box center [622, 595] width 24 height 9
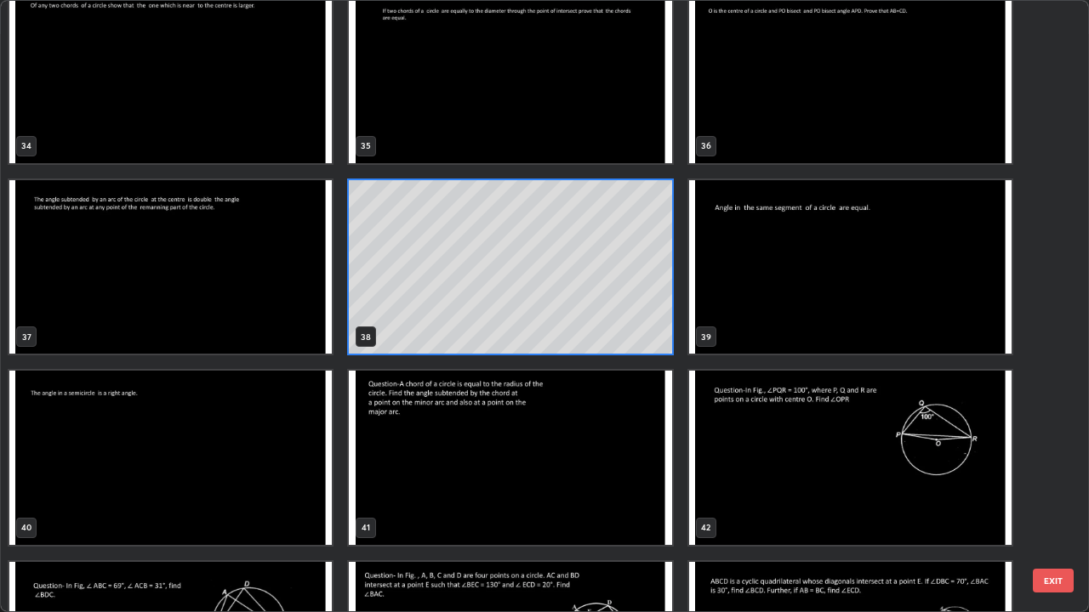
scroll to position [2122, 0]
click at [286, 448] on img "grid" at bounding box center [170, 458] width 322 height 174
click at [278, 444] on img "grid" at bounding box center [170, 458] width 322 height 174
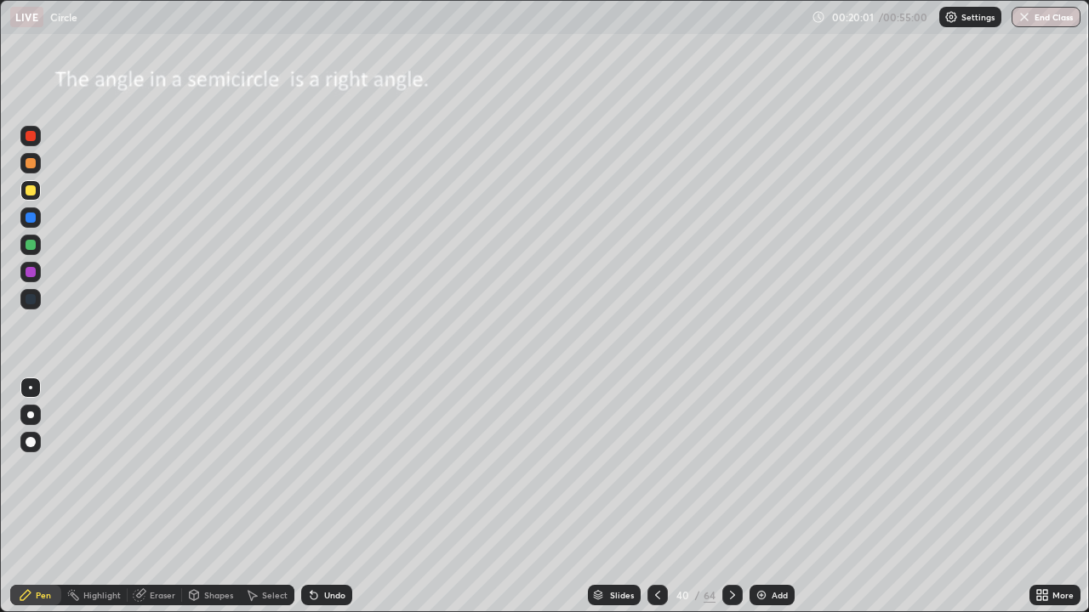
click at [619, 497] on div "Slides" at bounding box center [622, 595] width 24 height 9
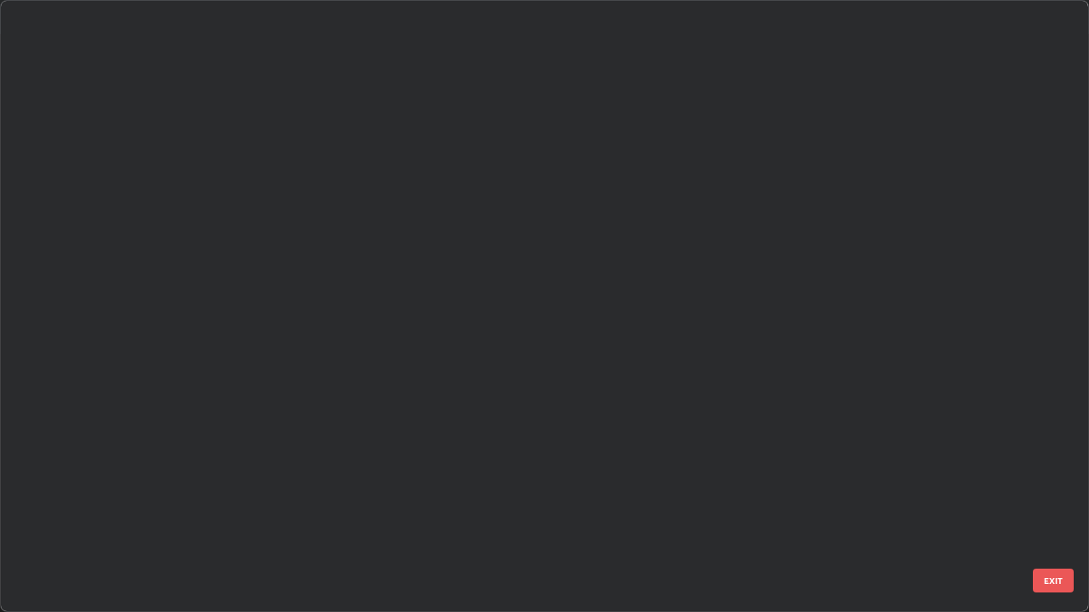
scroll to position [606, 1079]
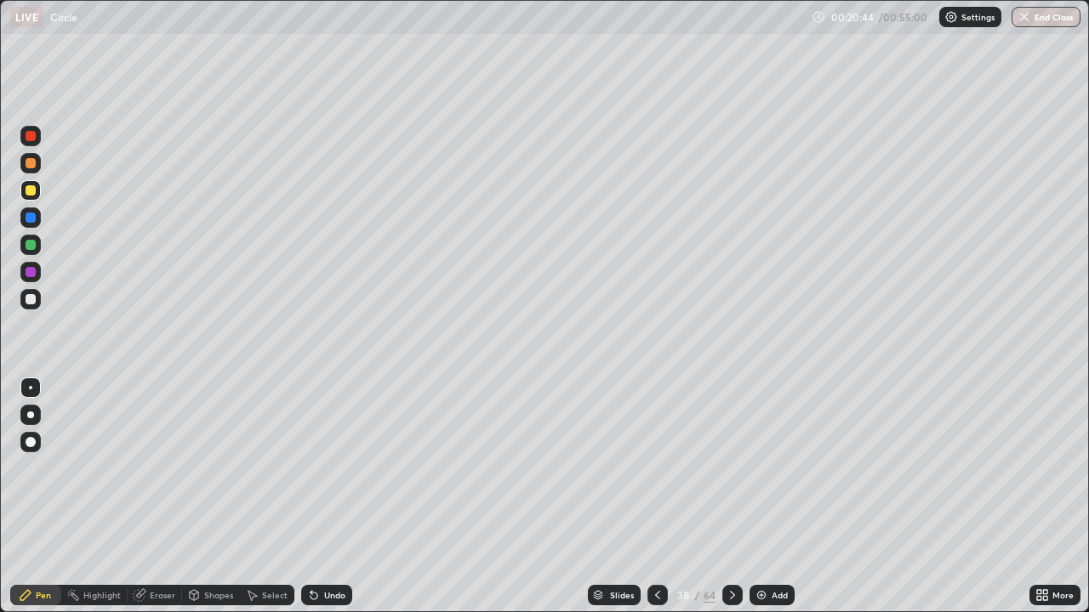
click at [762, 497] on div "Add" at bounding box center [771, 595] width 45 height 20
click at [731, 497] on icon at bounding box center [733, 596] width 14 height 14
click at [163, 497] on div "Eraser" at bounding box center [163, 595] width 26 height 9
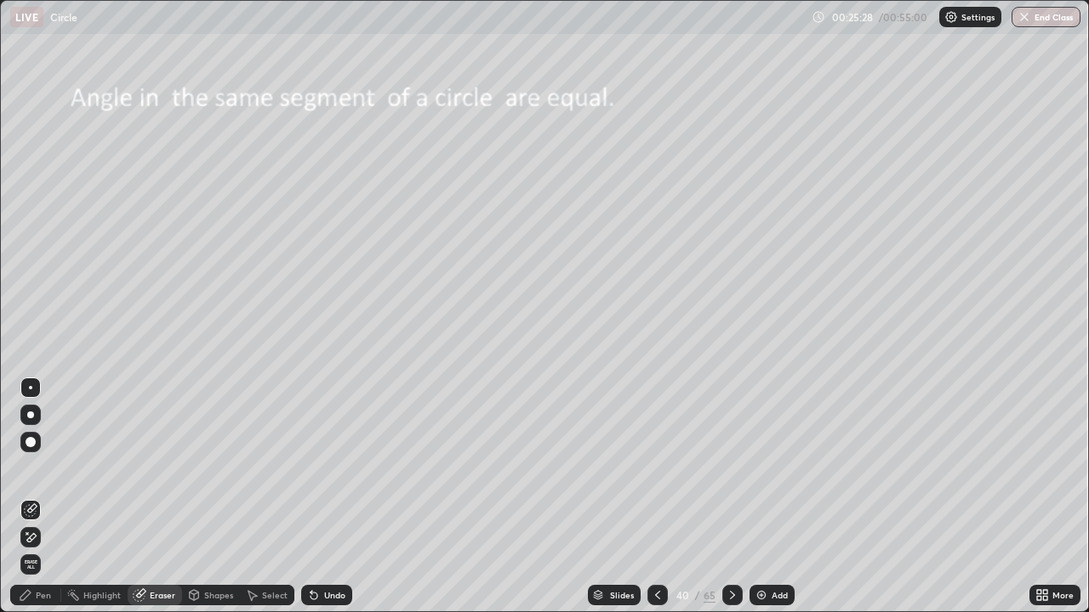
click at [38, 497] on span "Erase all" at bounding box center [30, 565] width 19 height 10
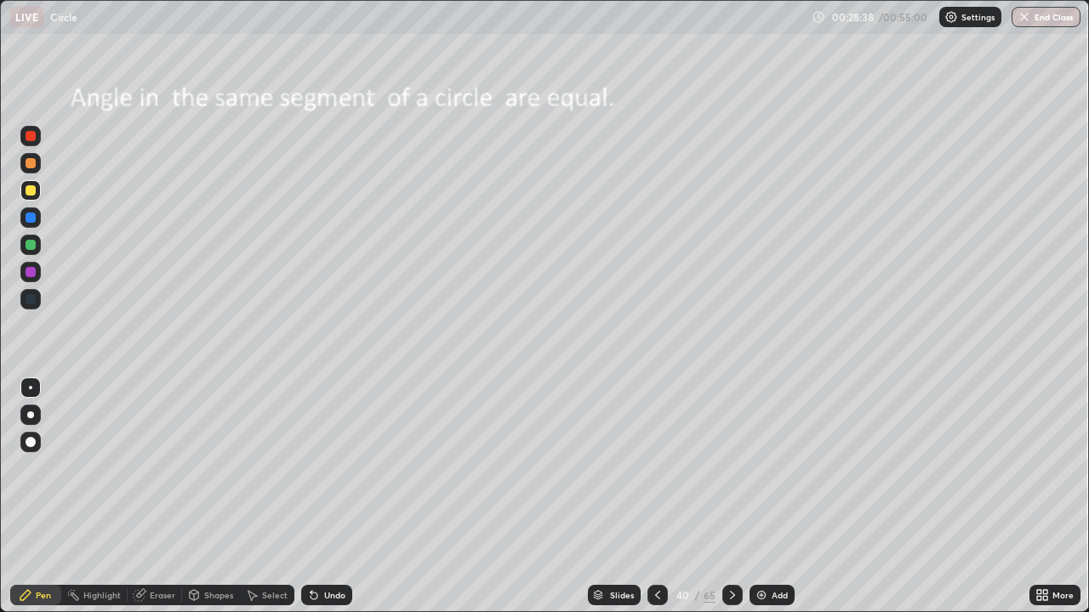
click at [730, 497] on icon at bounding box center [733, 596] width 14 height 14
click at [615, 497] on div "Slides" at bounding box center [614, 595] width 53 height 20
click at [620, 497] on div "Slides" at bounding box center [622, 595] width 24 height 9
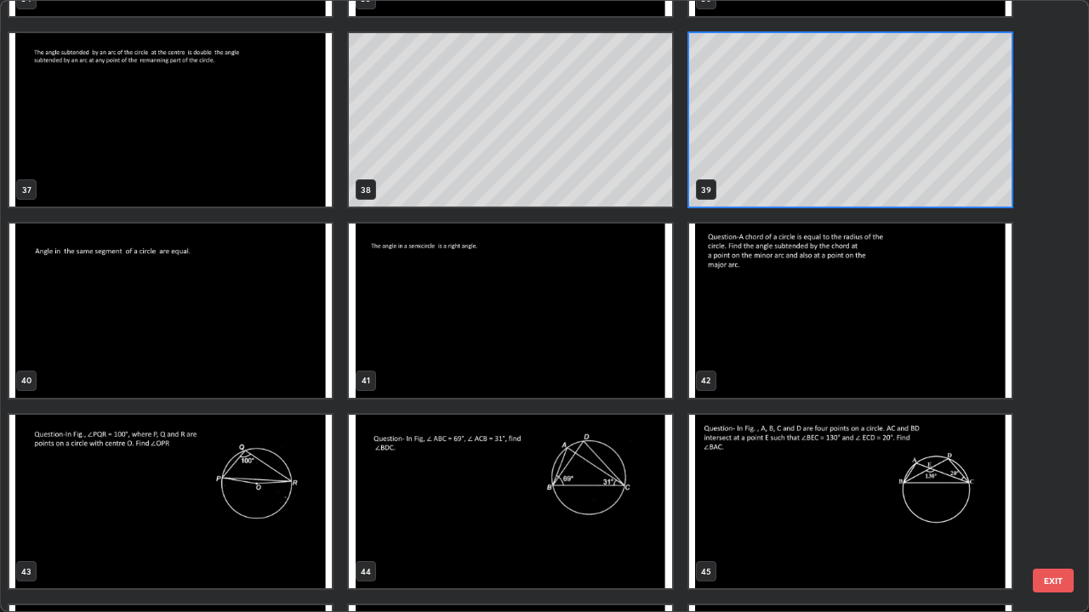
scroll to position [2269, 0]
click at [600, 358] on img "grid" at bounding box center [510, 311] width 322 height 174
click at [600, 361] on img "grid" at bounding box center [510, 311] width 322 height 174
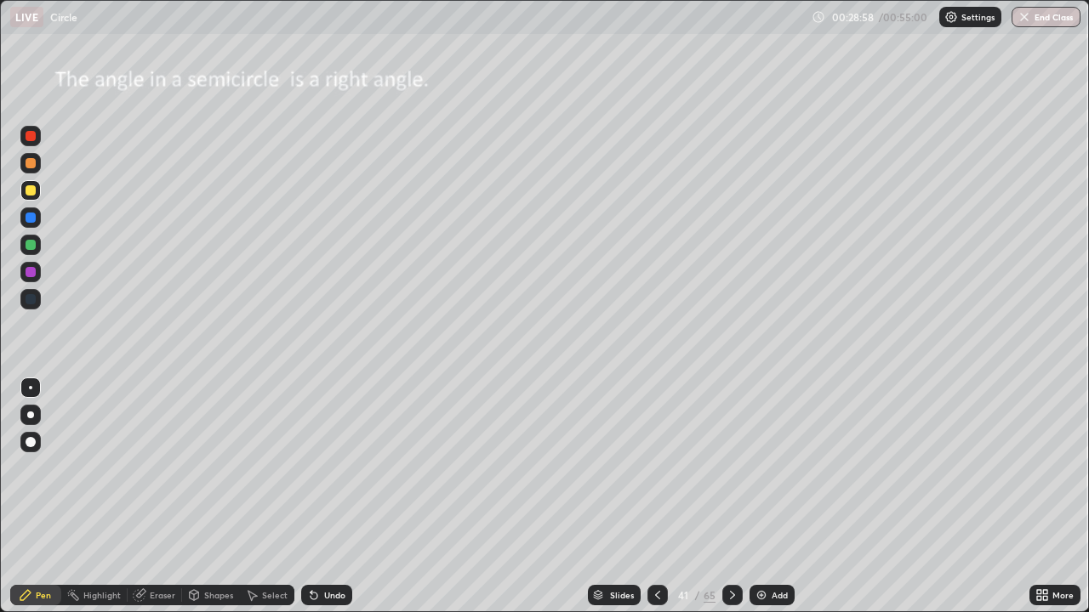
click at [656, 497] on icon at bounding box center [658, 596] width 14 height 14
click at [730, 497] on icon at bounding box center [733, 596] width 14 height 14
click at [655, 497] on icon at bounding box center [657, 595] width 5 height 9
click at [621, 497] on div "Slides" at bounding box center [622, 595] width 24 height 9
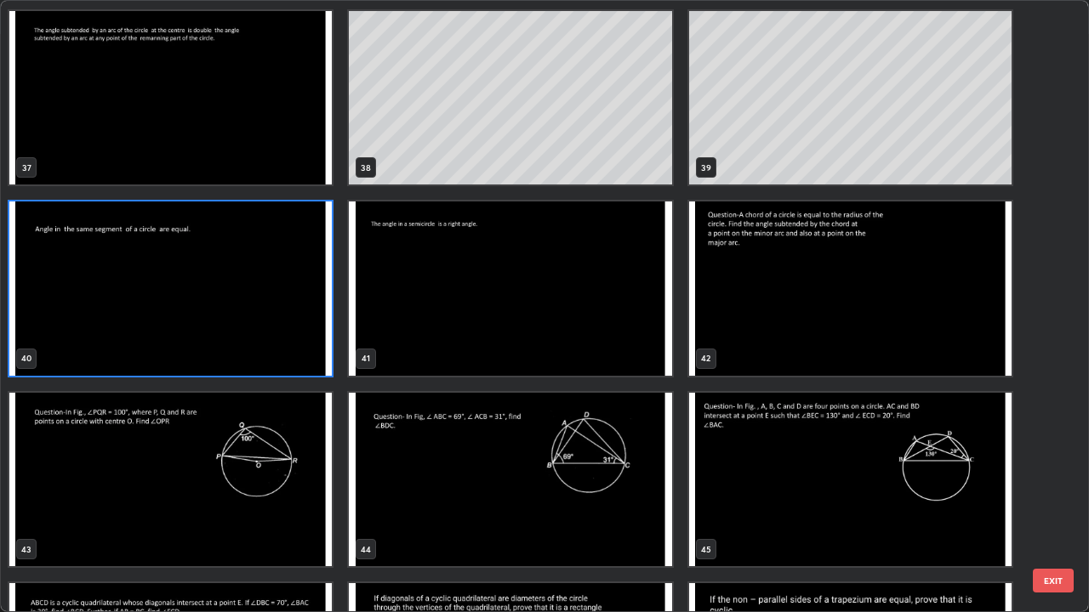
scroll to position [2291, 0]
click at [835, 324] on img "grid" at bounding box center [850, 289] width 322 height 174
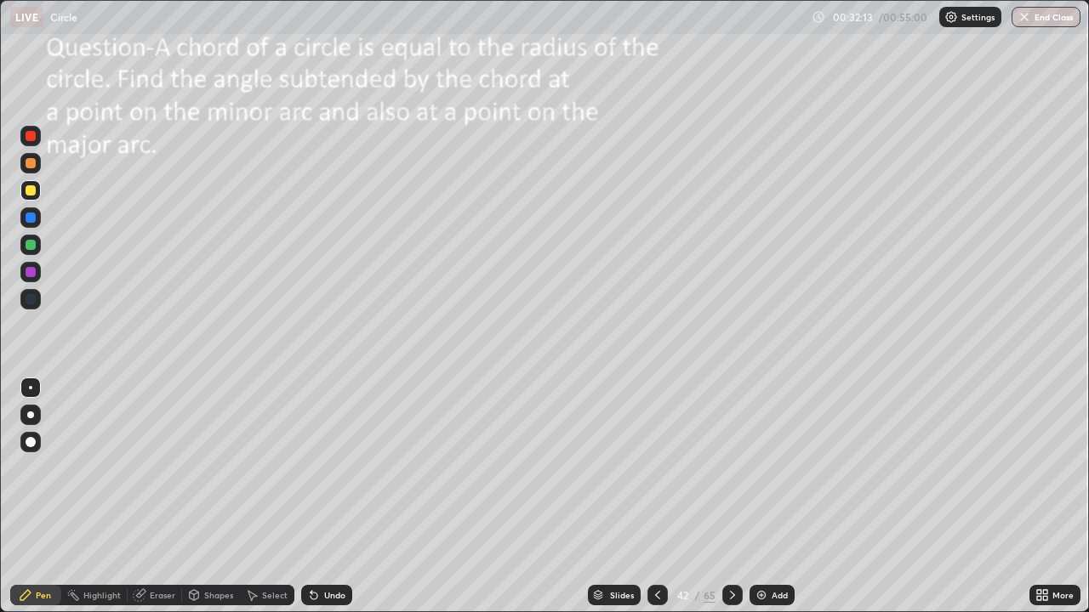
click at [656, 497] on icon at bounding box center [658, 596] width 14 height 14
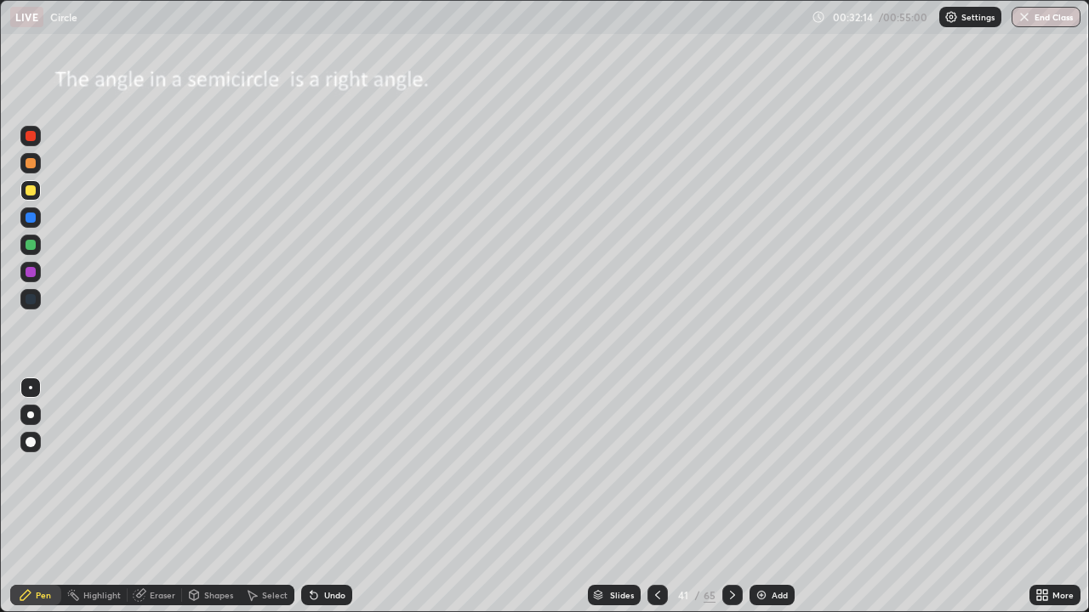
click at [780, 497] on div "Add" at bounding box center [771, 595] width 45 height 20
click at [1044, 497] on icon at bounding box center [1045, 598] width 4 height 4
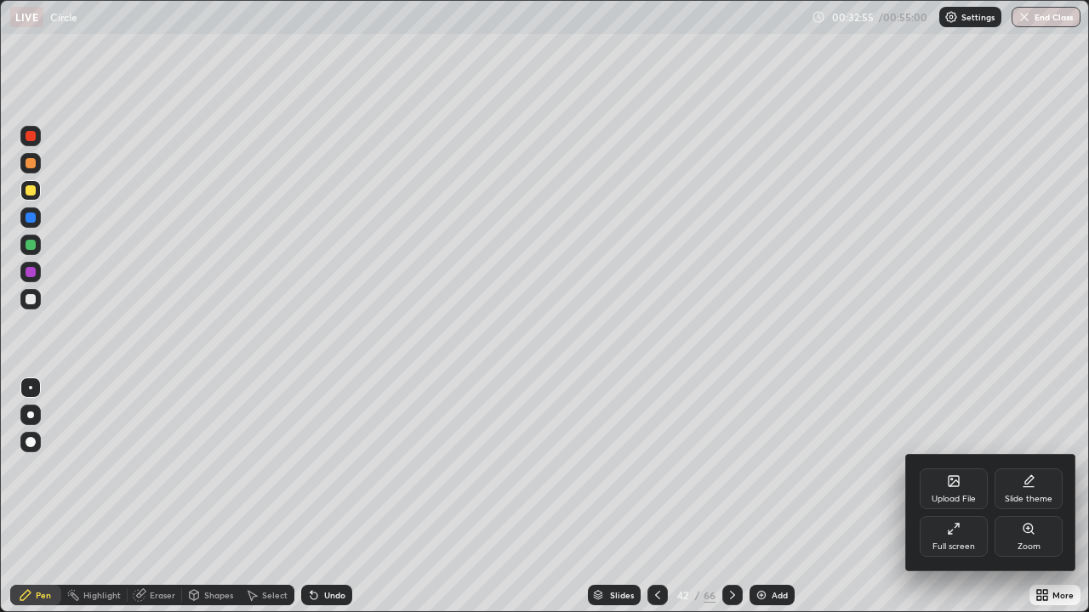
click at [965, 497] on div "Upload File" at bounding box center [953, 499] width 44 height 9
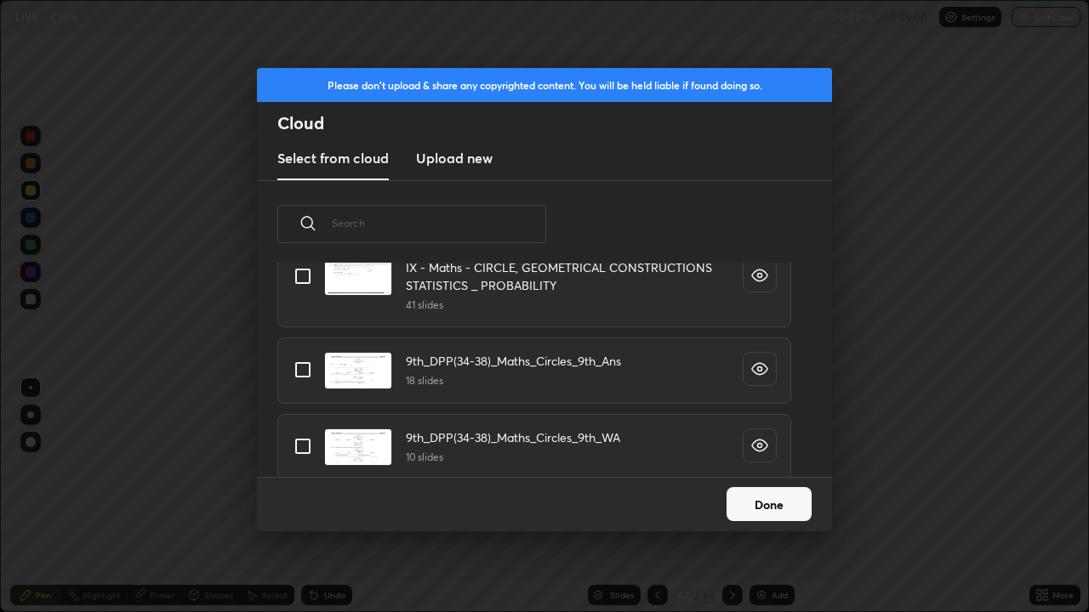
scroll to position [11485, 0]
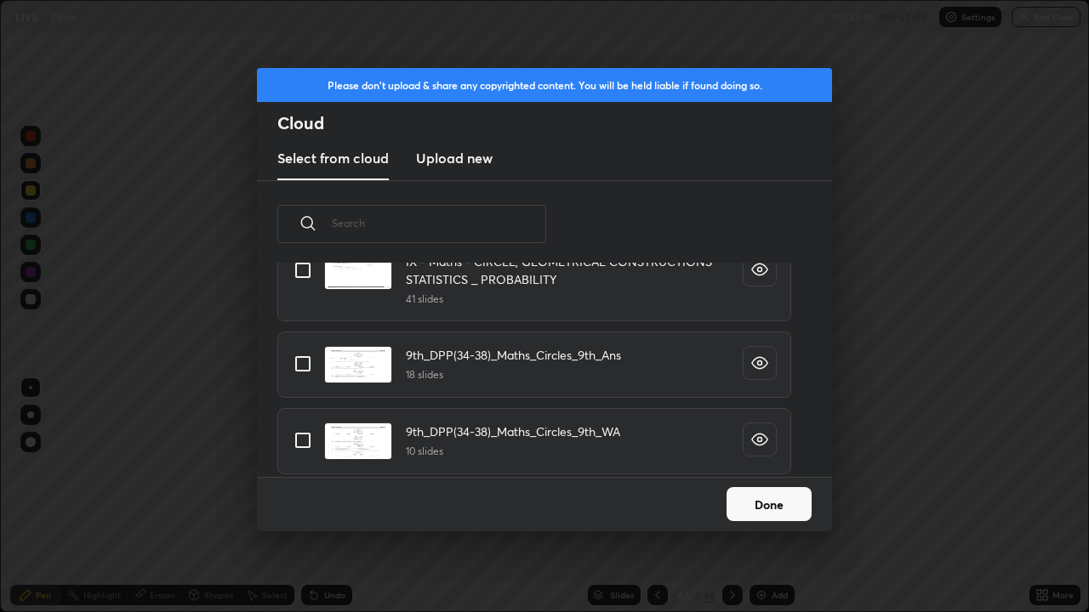
click at [305, 364] on input "grid" at bounding box center [303, 364] width 36 height 36
checkbox input "true"
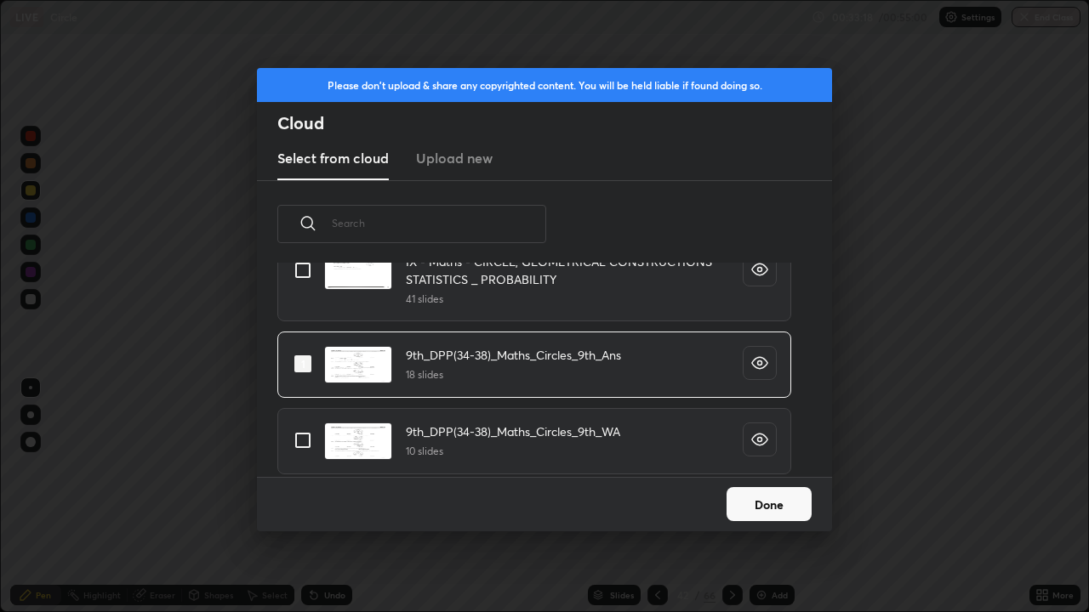
click at [747, 497] on button "Done" at bounding box center [768, 504] width 85 height 34
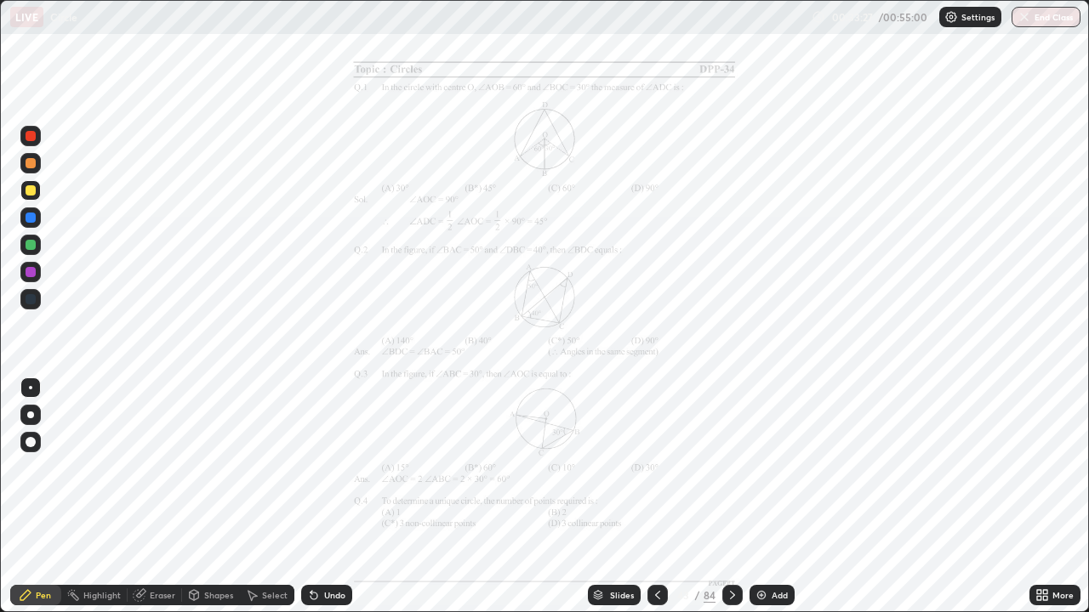
click at [1044, 497] on icon at bounding box center [1045, 598] width 4 height 4
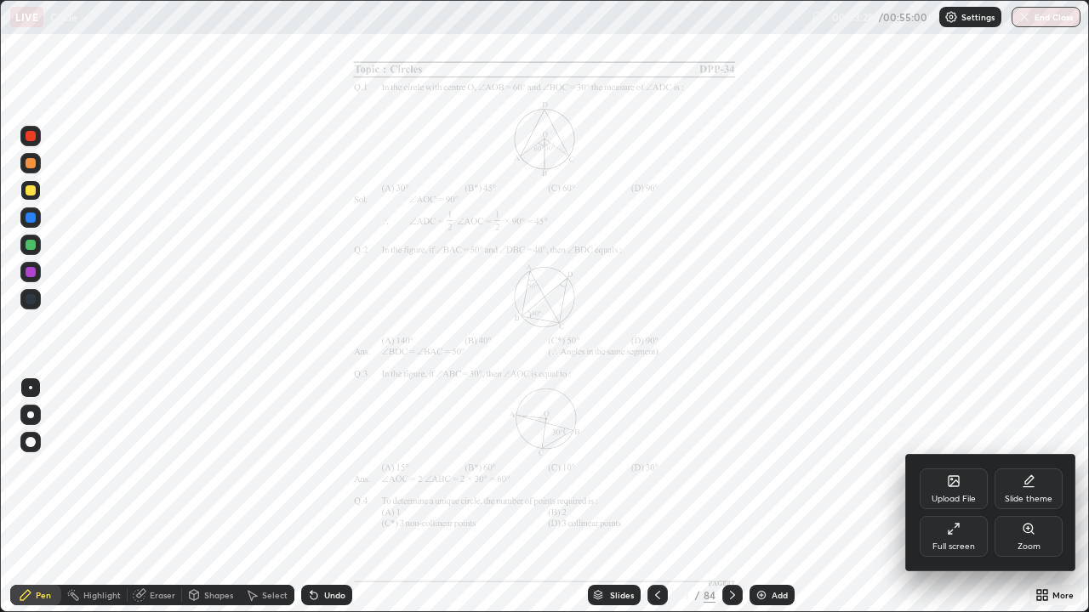
click at [1026, 497] on div "Zoom" at bounding box center [1028, 547] width 23 height 9
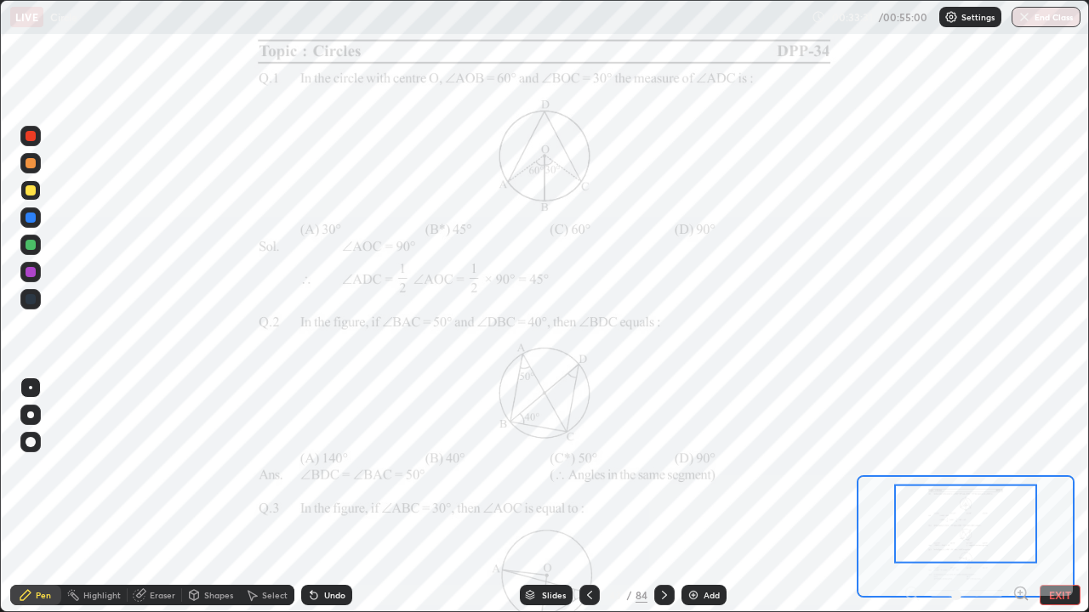
click at [1020, 497] on icon at bounding box center [1020, 593] width 4 height 0
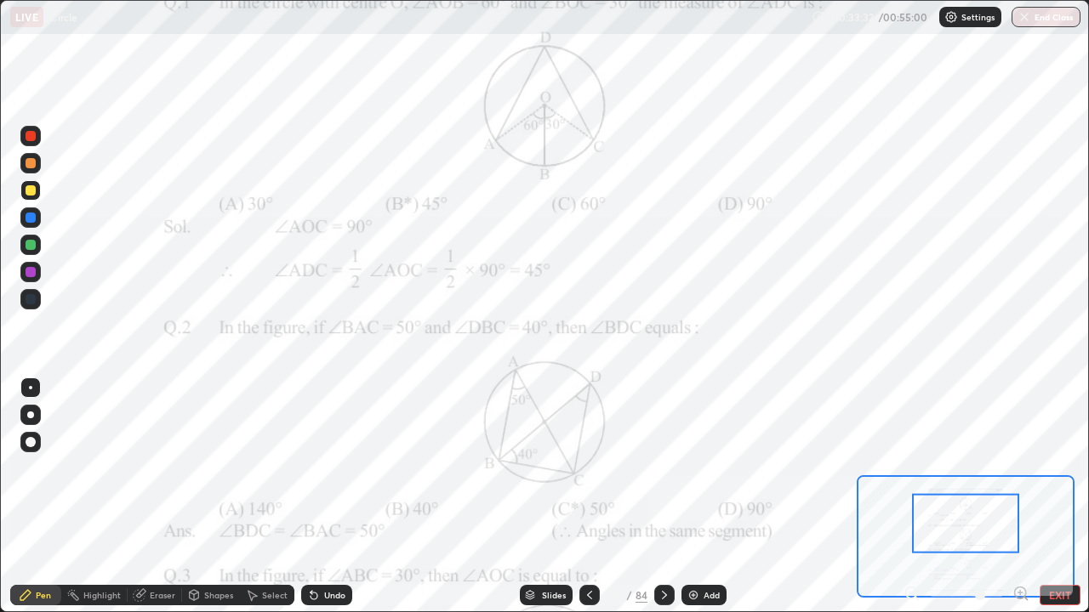
click at [1020, 497] on icon at bounding box center [1020, 593] width 4 height 0
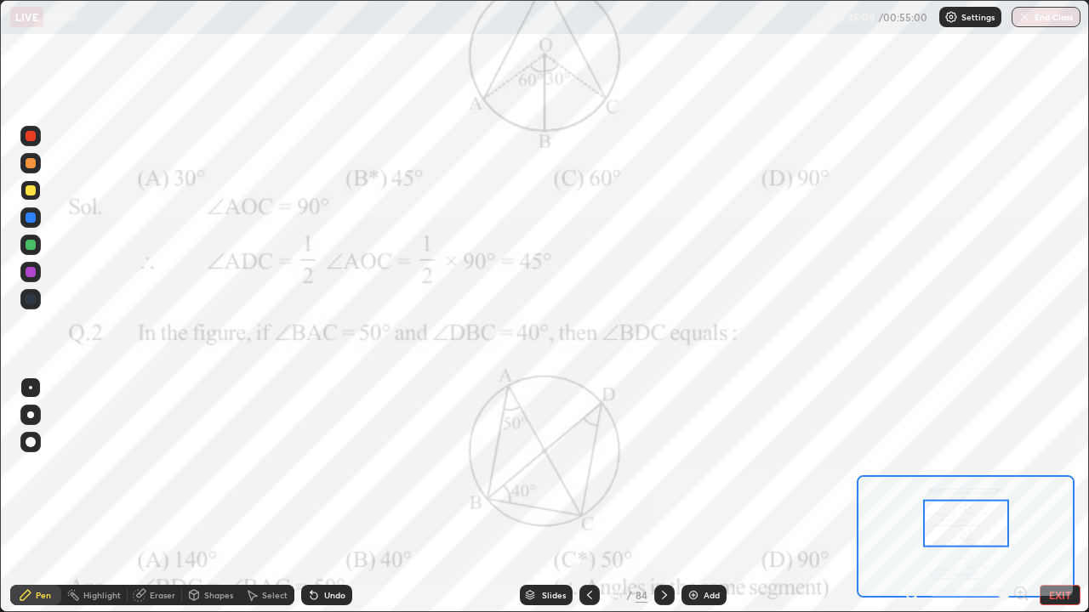
click at [337, 497] on div "Undo" at bounding box center [326, 595] width 51 height 20
click at [31, 219] on div at bounding box center [31, 218] width 10 height 10
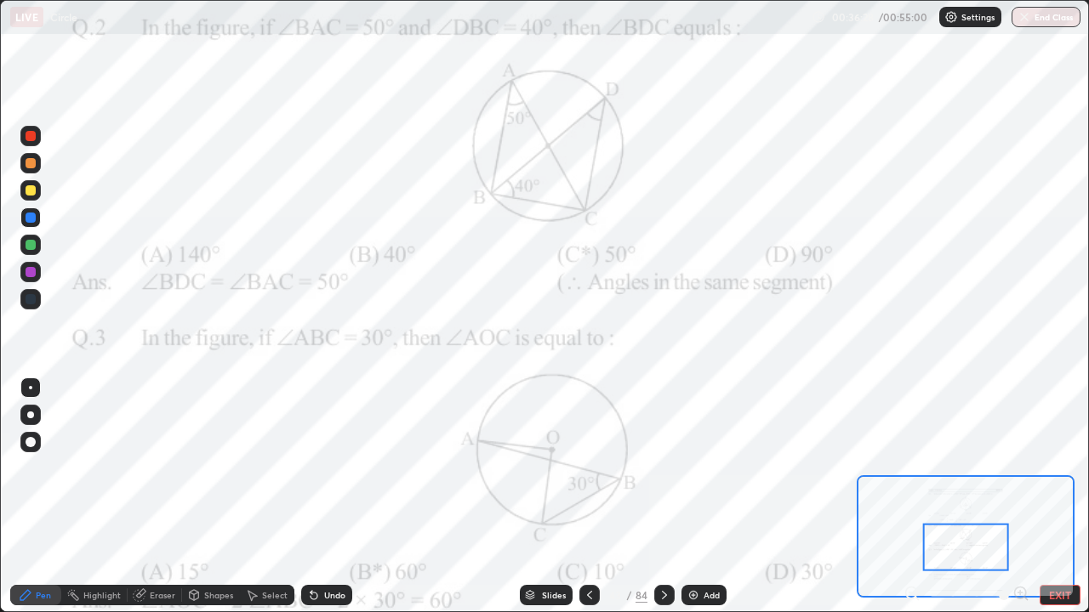
click at [33, 299] on div at bounding box center [31, 299] width 10 height 10
click at [1053, 497] on button "EXIT" at bounding box center [1059, 595] width 41 height 20
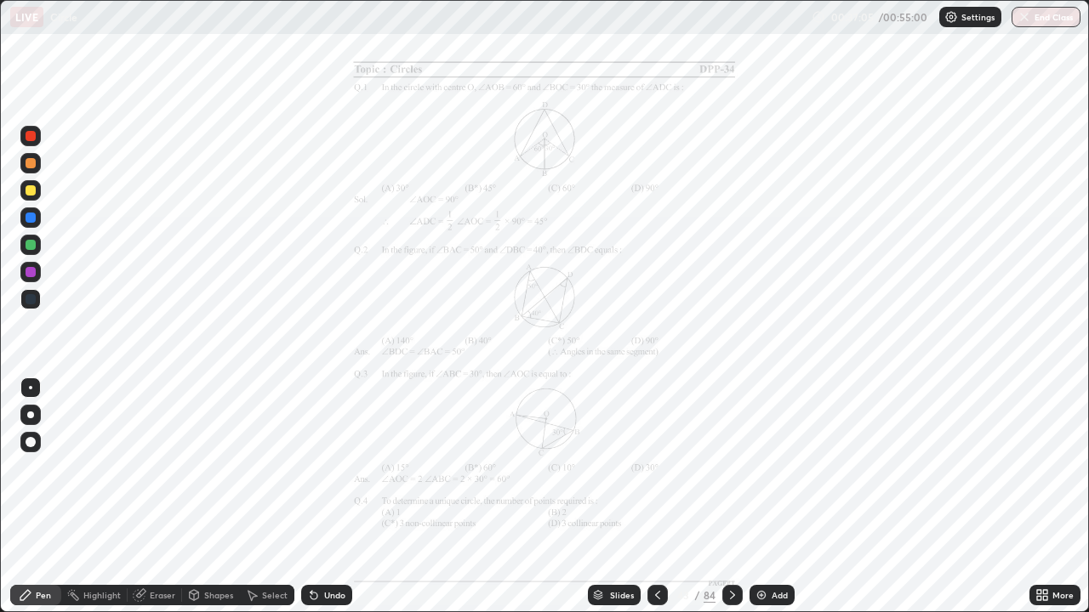
click at [730, 497] on icon at bounding box center [733, 596] width 14 height 14
click at [1044, 497] on icon at bounding box center [1045, 598] width 4 height 4
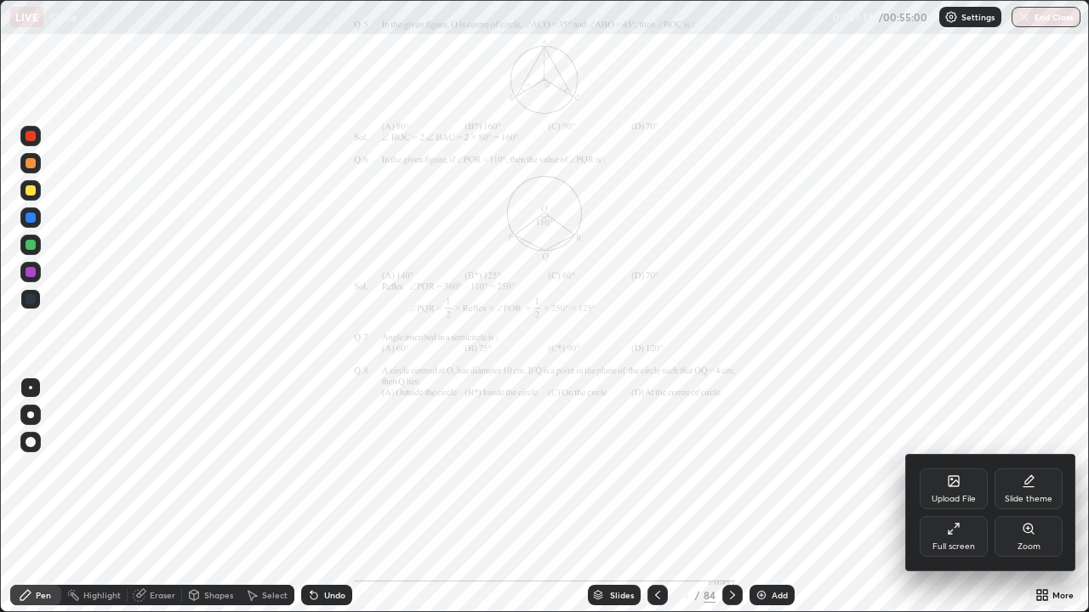
click at [1024, 497] on div "Zoom" at bounding box center [1028, 547] width 23 height 9
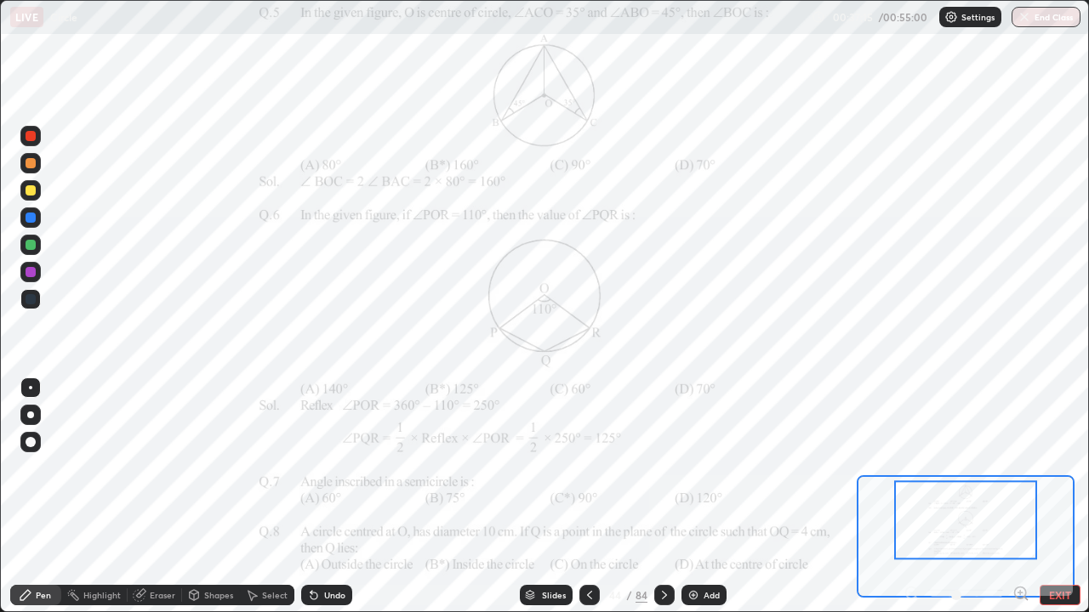
click at [1020, 497] on icon at bounding box center [1020, 593] width 4 height 0
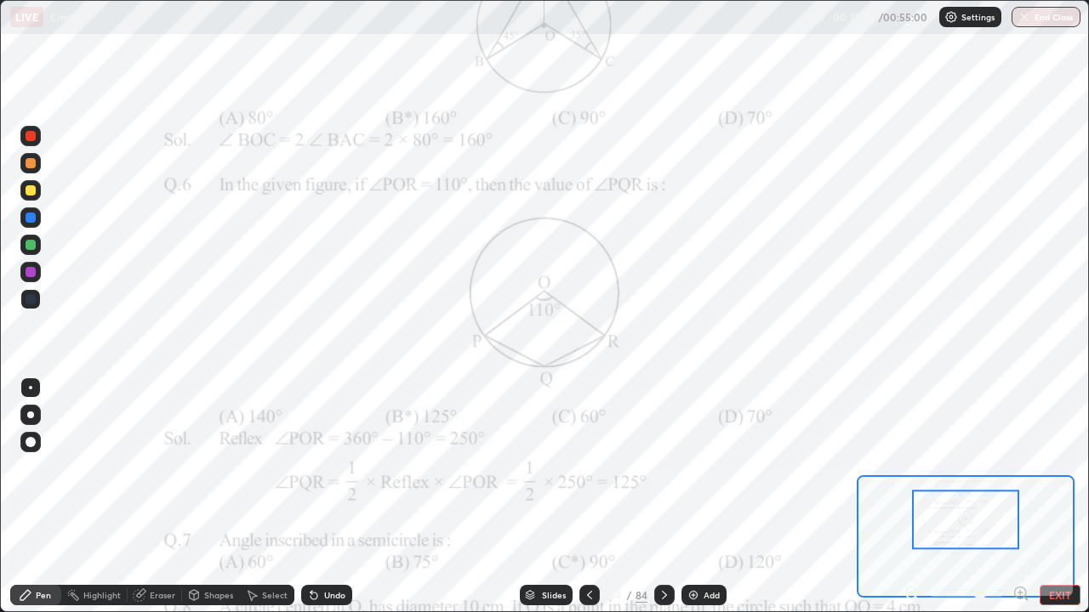
click at [1019, 497] on icon at bounding box center [1020, 593] width 17 height 17
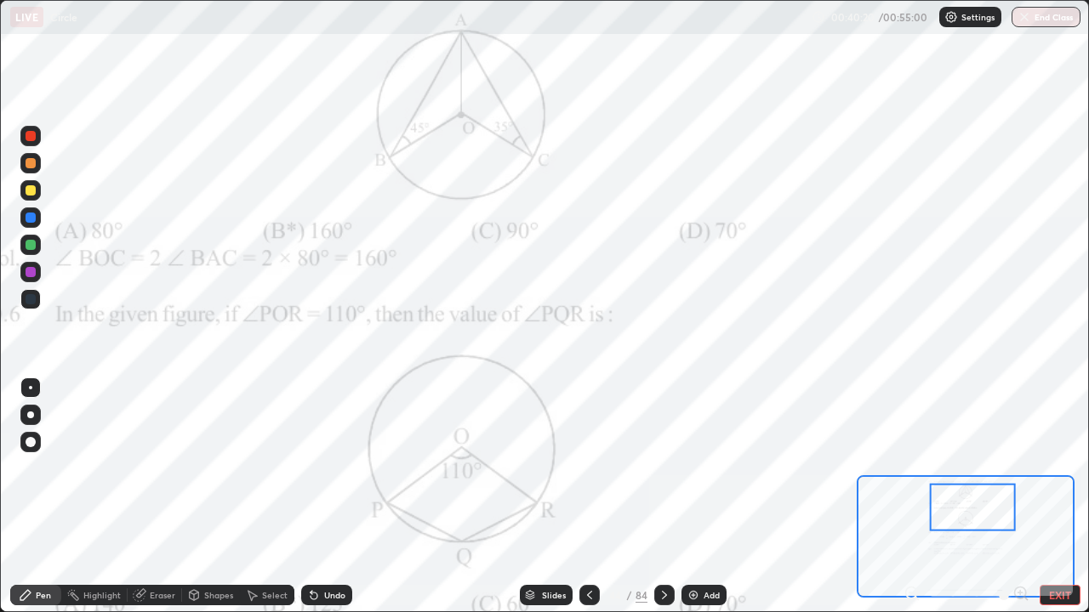
click at [527, 497] on icon at bounding box center [530, 593] width 9 height 4
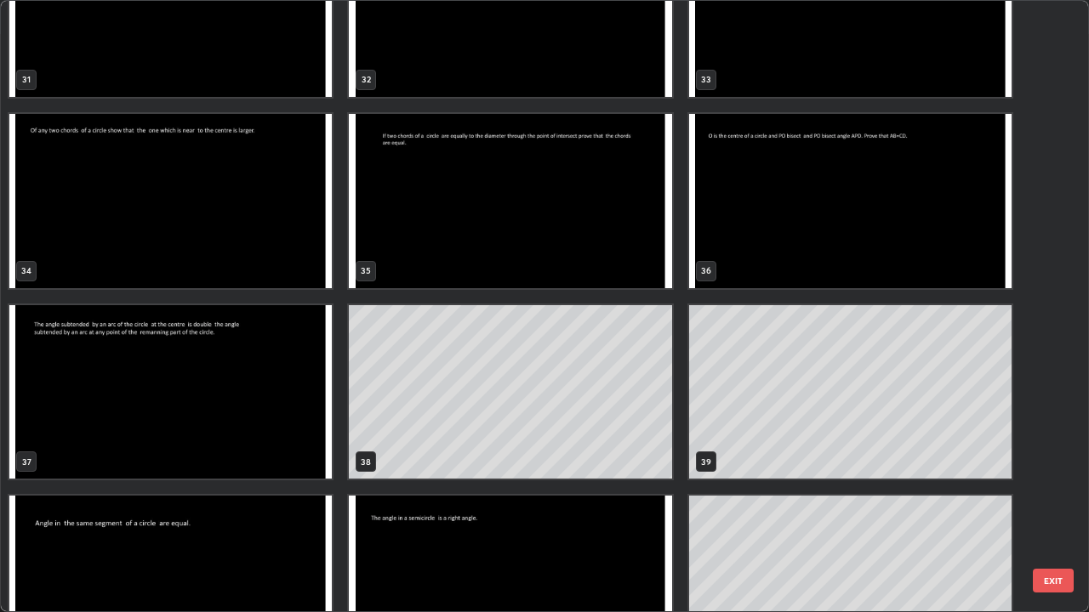
scroll to position [1992, 0]
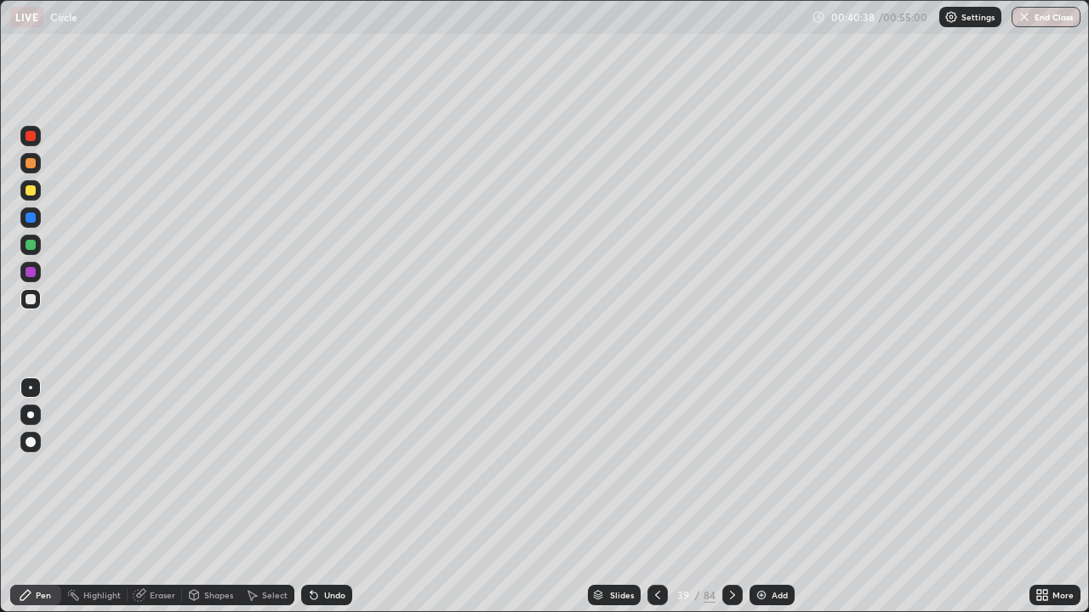
click at [618, 497] on div "Slides" at bounding box center [622, 595] width 24 height 9
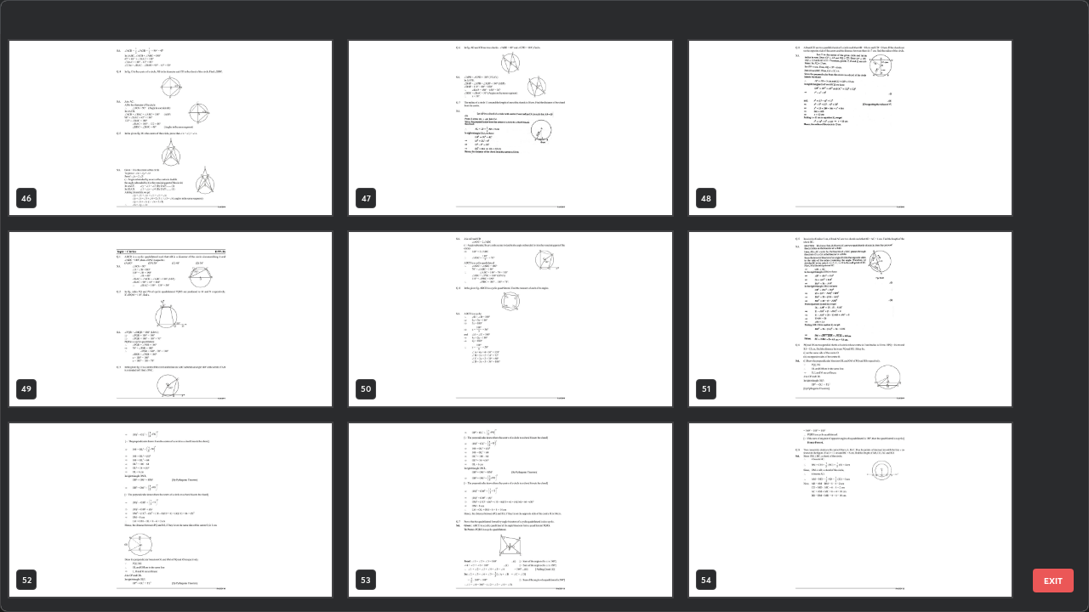
scroll to position [2879, 0]
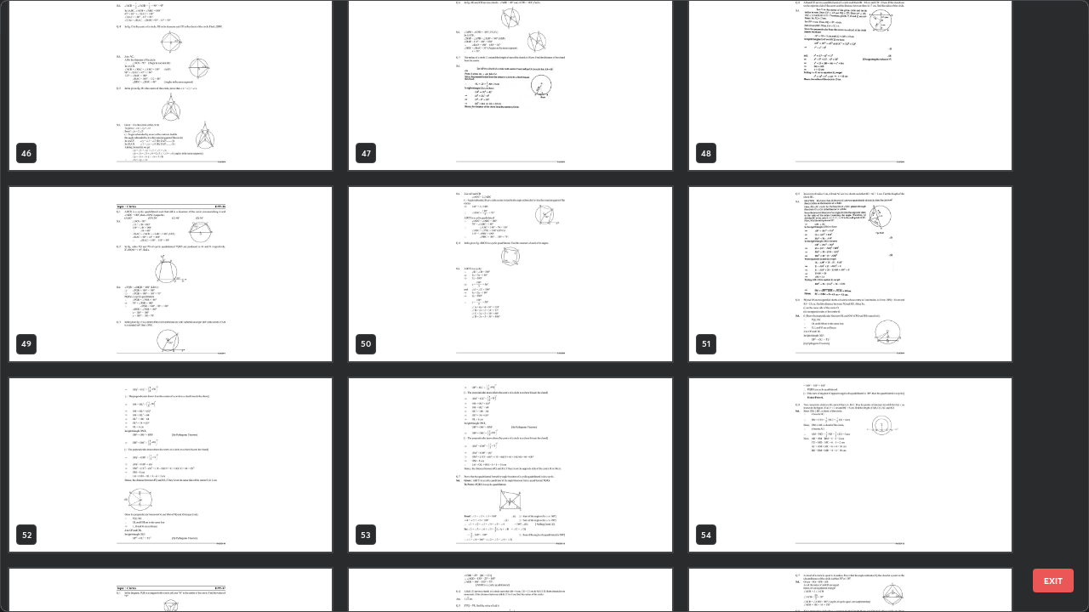
click at [59, 301] on img "grid" at bounding box center [170, 274] width 322 height 174
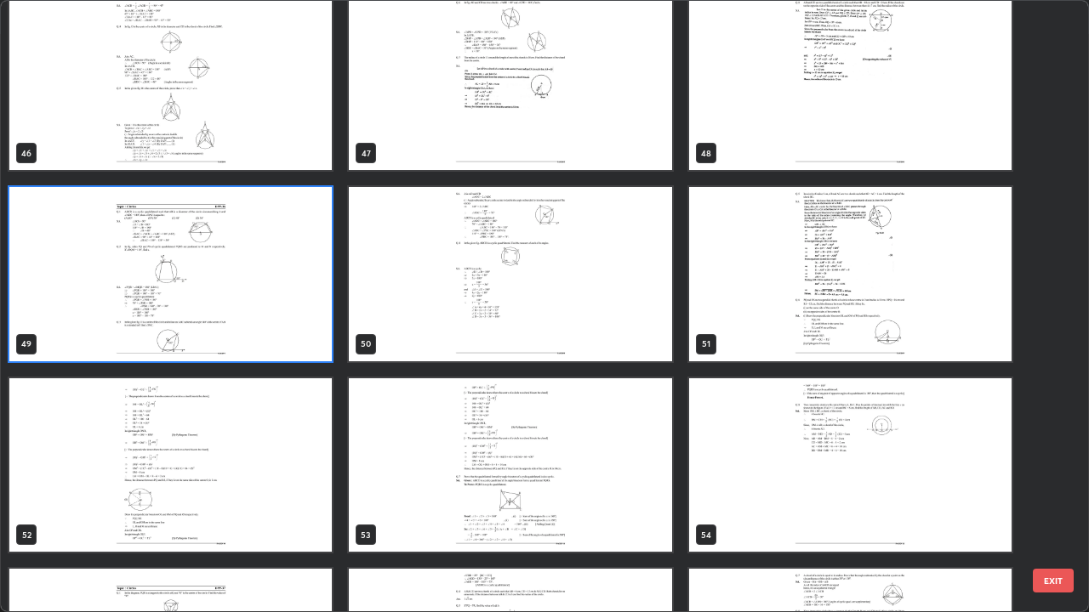
click at [58, 297] on img "grid" at bounding box center [170, 274] width 322 height 174
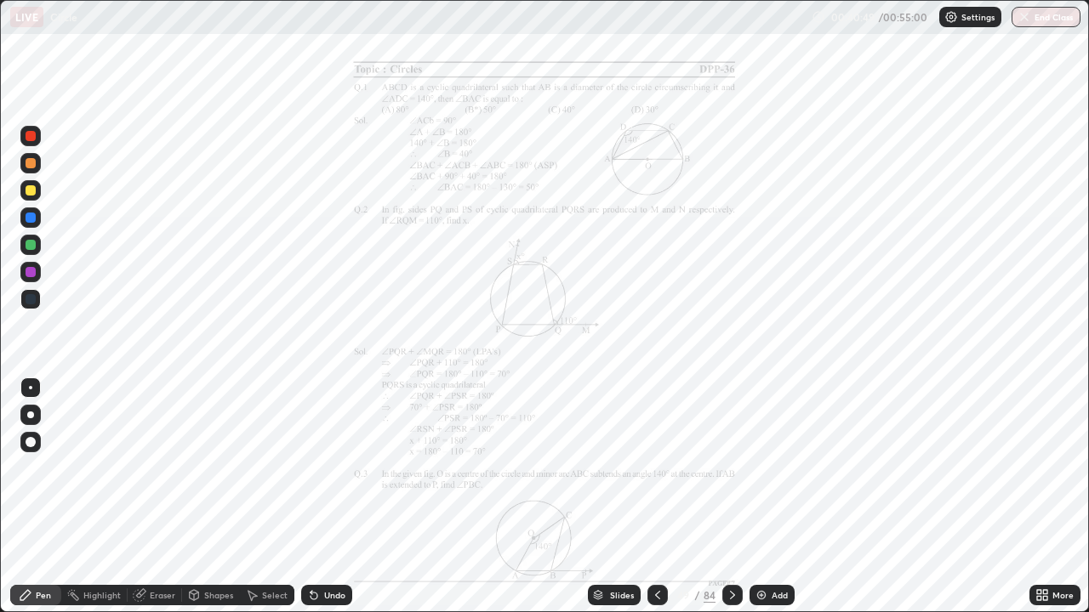
click at [1046, 497] on icon at bounding box center [1045, 592] width 4 height 4
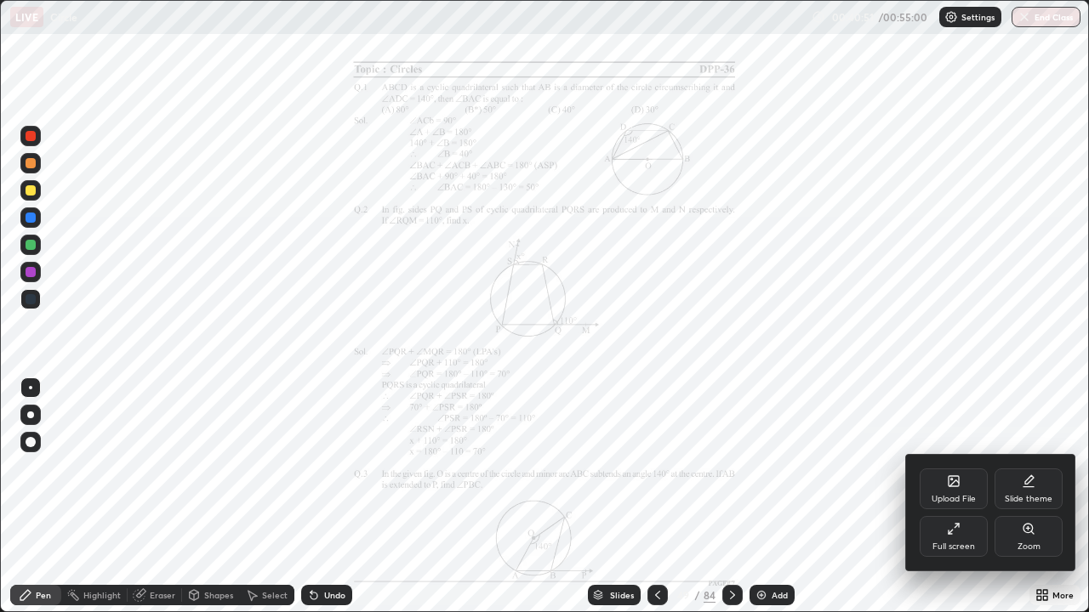
click at [845, 497] on div at bounding box center [544, 306] width 1089 height 612
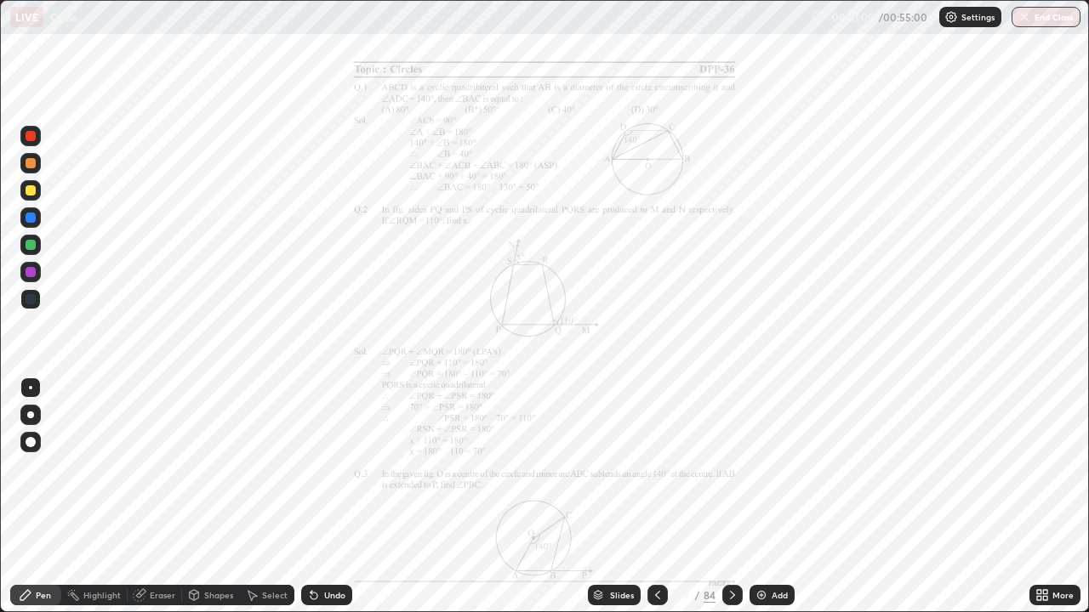
click at [1041, 497] on icon at bounding box center [1042, 596] width 14 height 14
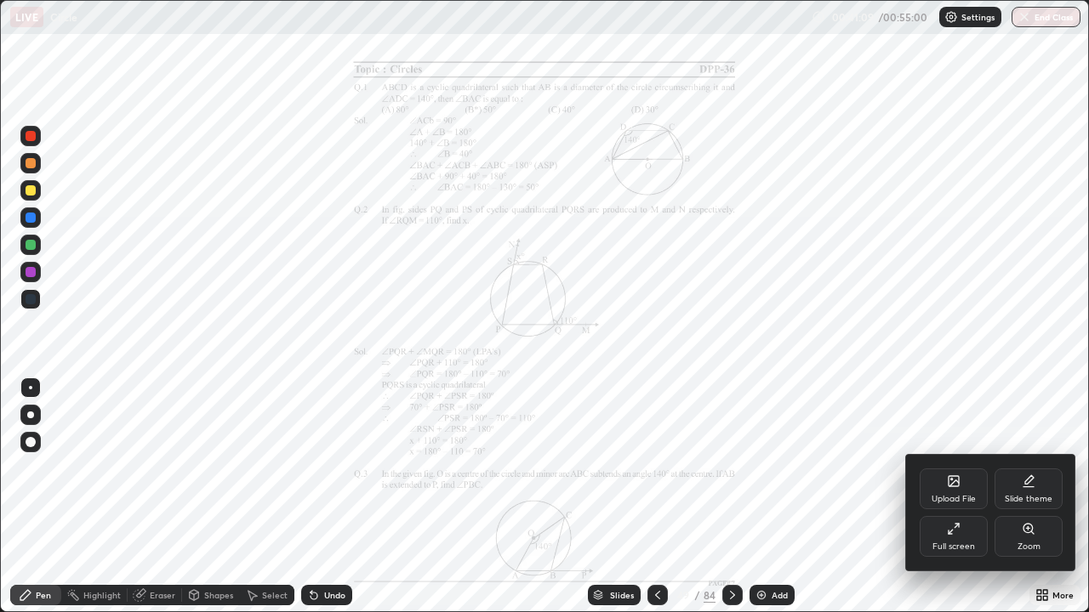
click at [1018, 497] on div "Zoom" at bounding box center [1028, 536] width 68 height 41
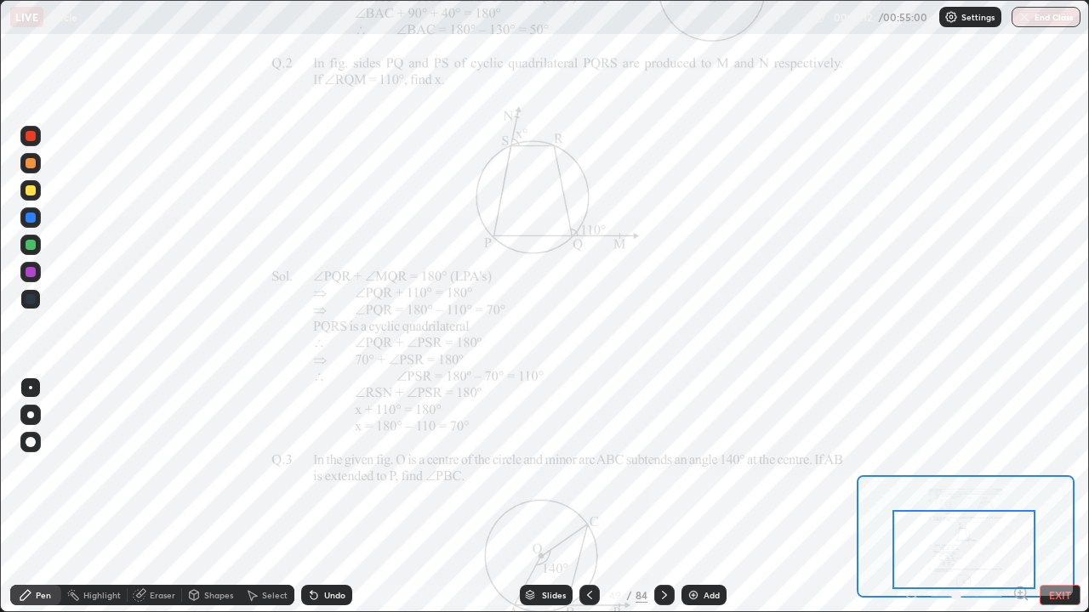
click at [1020, 497] on icon at bounding box center [1020, 593] width 4 height 0
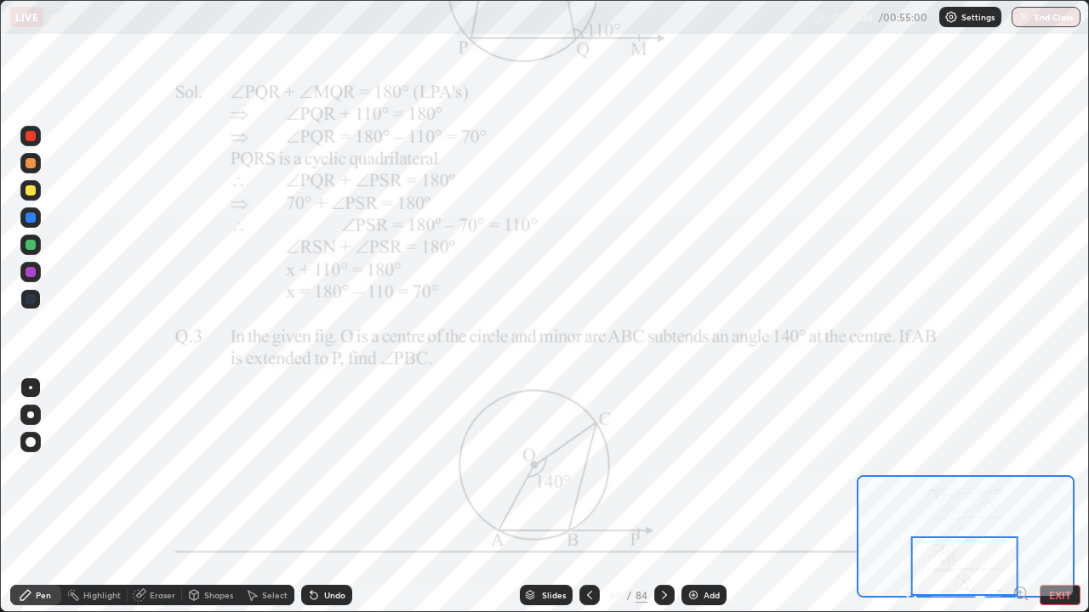
click at [554, 497] on div "Slides" at bounding box center [554, 595] width 24 height 9
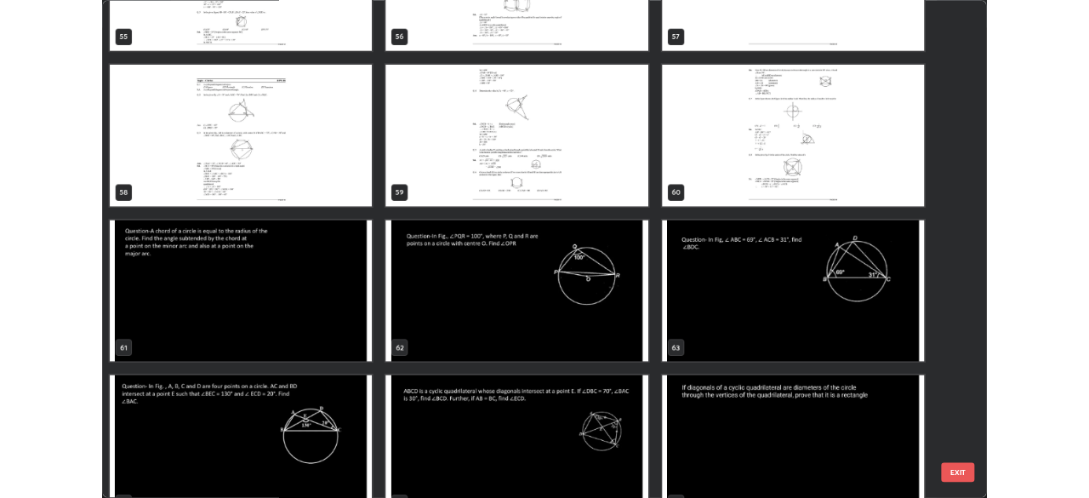
scroll to position [3576, 0]
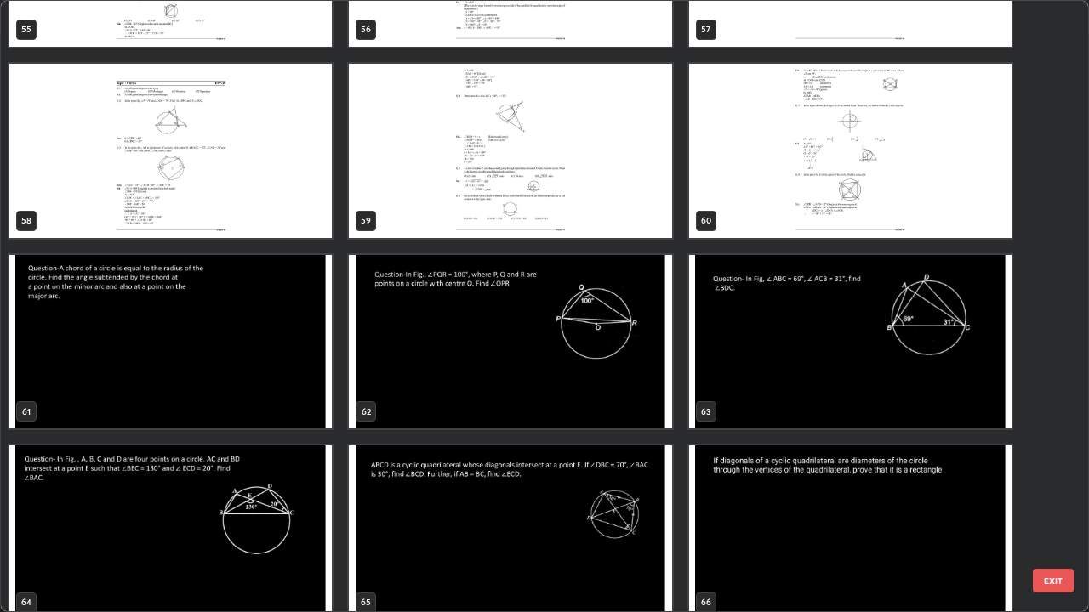
click at [614, 375] on img "grid" at bounding box center [510, 342] width 322 height 174
click at [606, 389] on img "grid" at bounding box center [510, 342] width 322 height 174
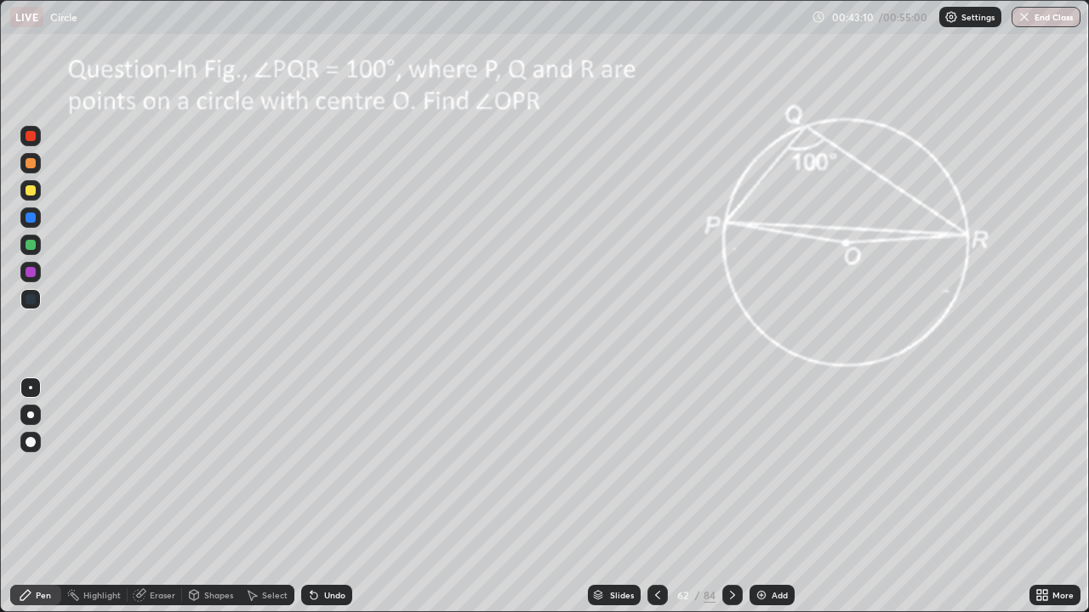
click at [33, 244] on div at bounding box center [31, 245] width 10 height 10
click at [158, 497] on div "Eraser" at bounding box center [163, 595] width 26 height 9
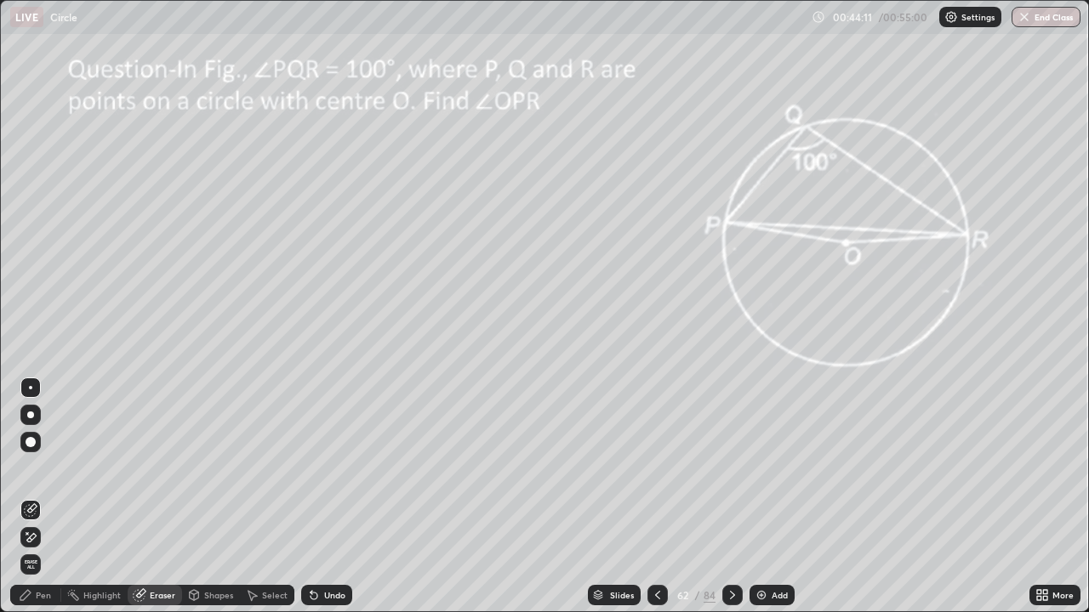
click at [31, 497] on icon at bounding box center [26, 596] width 14 height 14
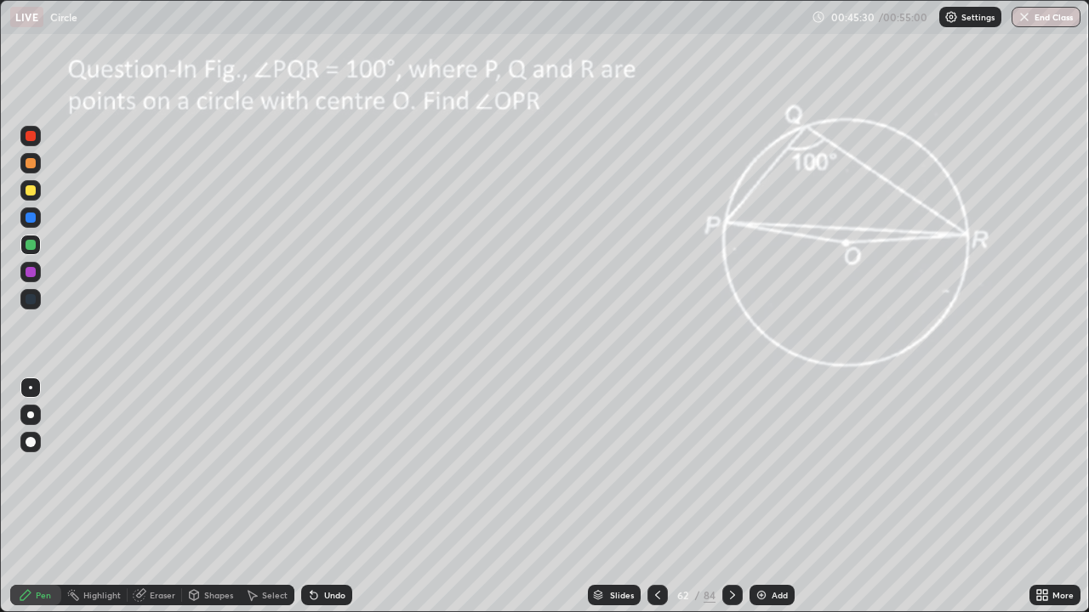
click at [341, 497] on div "Undo" at bounding box center [326, 595] width 51 height 20
click at [730, 497] on icon at bounding box center [733, 596] width 14 height 14
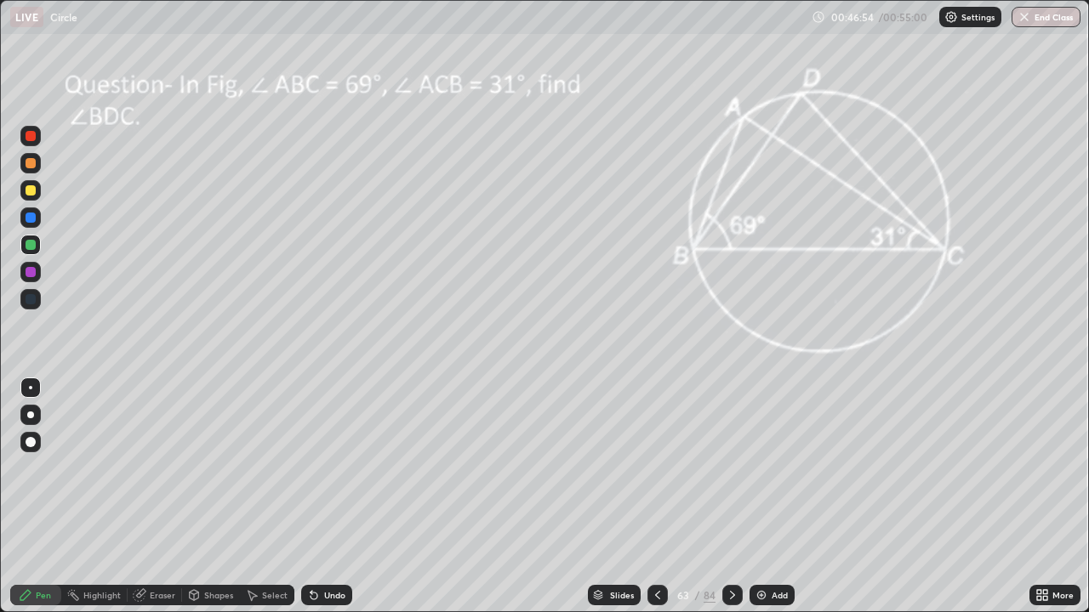
click at [654, 497] on icon at bounding box center [658, 596] width 14 height 14
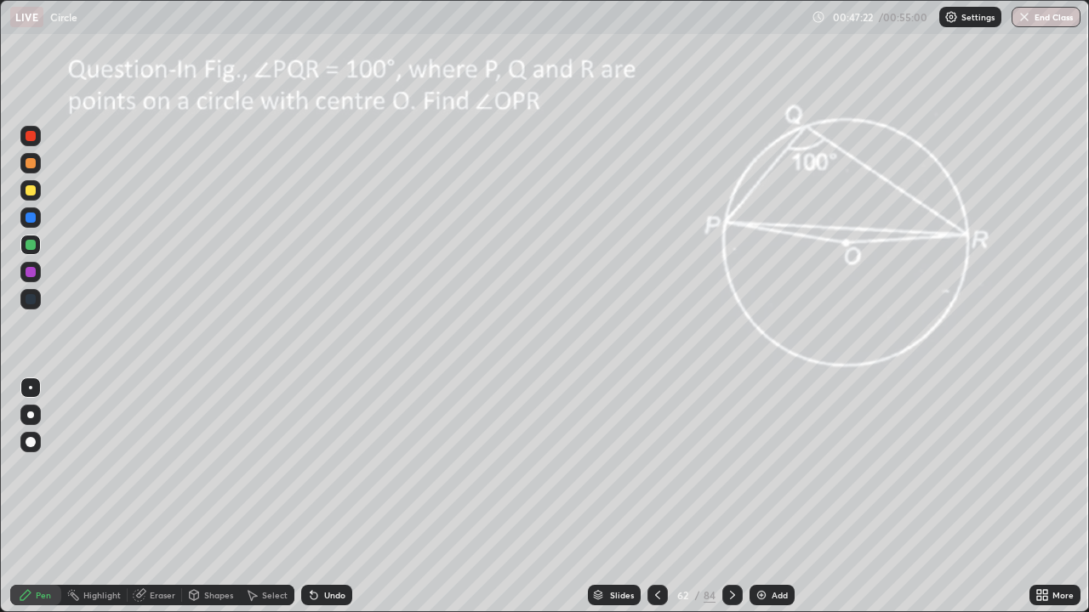
click at [1040, 23] on button "End Class" at bounding box center [1045, 17] width 69 height 20
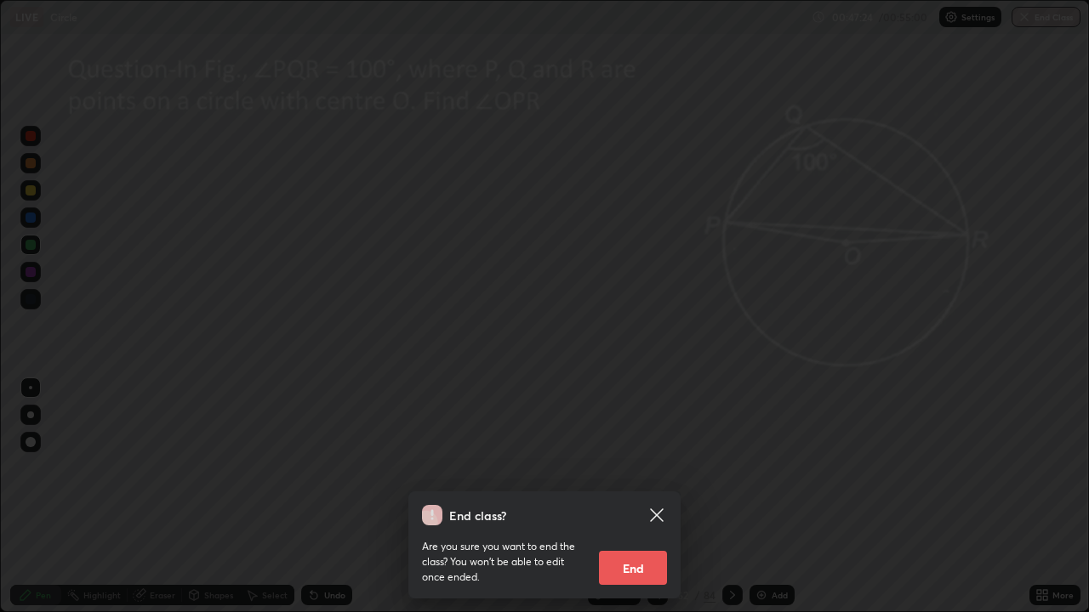
click at [639, 497] on button "End" at bounding box center [633, 568] width 68 height 34
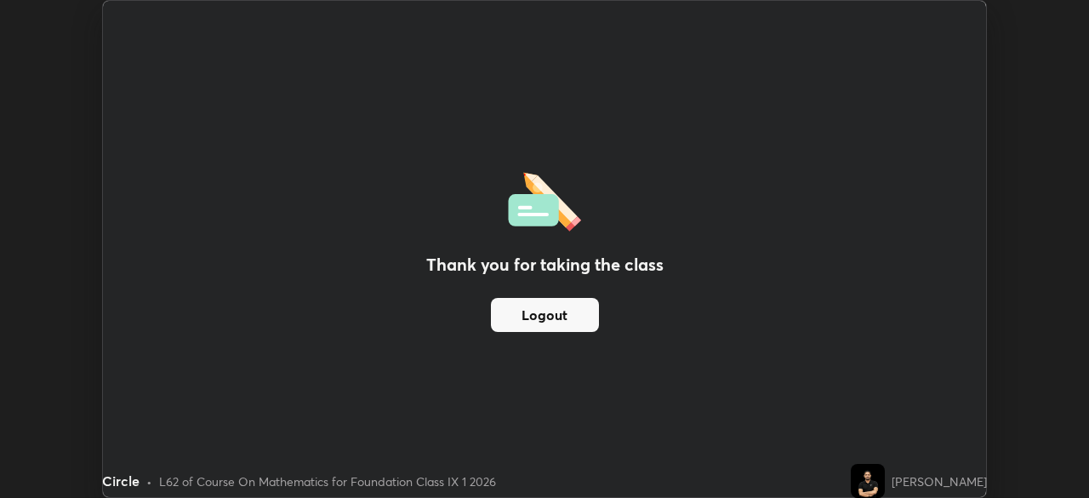
scroll to position [84559, 83968]
